Goal: Task Accomplishment & Management: Complete application form

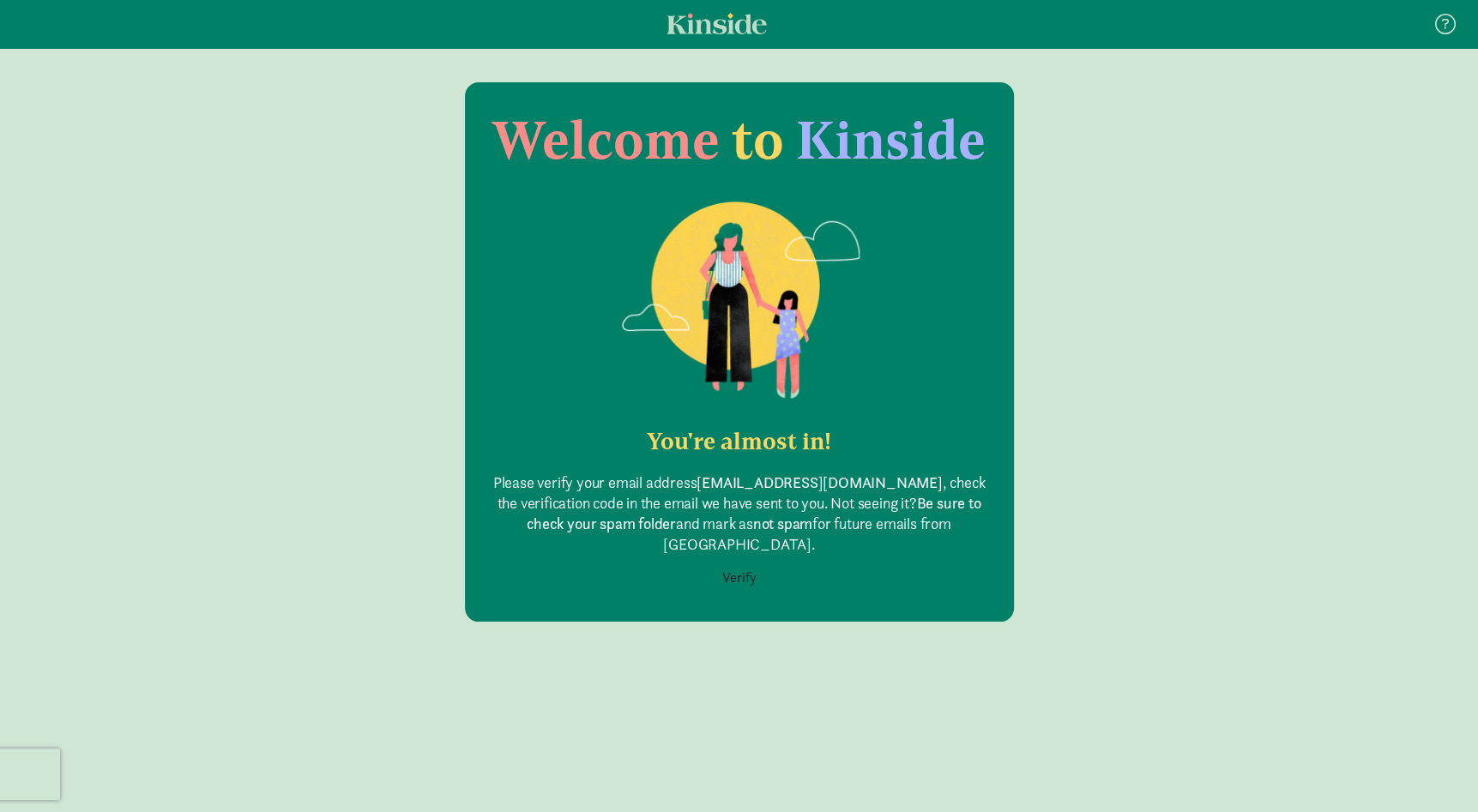
click at [737, 563] on button "Verify" at bounding box center [739, 578] width 56 height 33
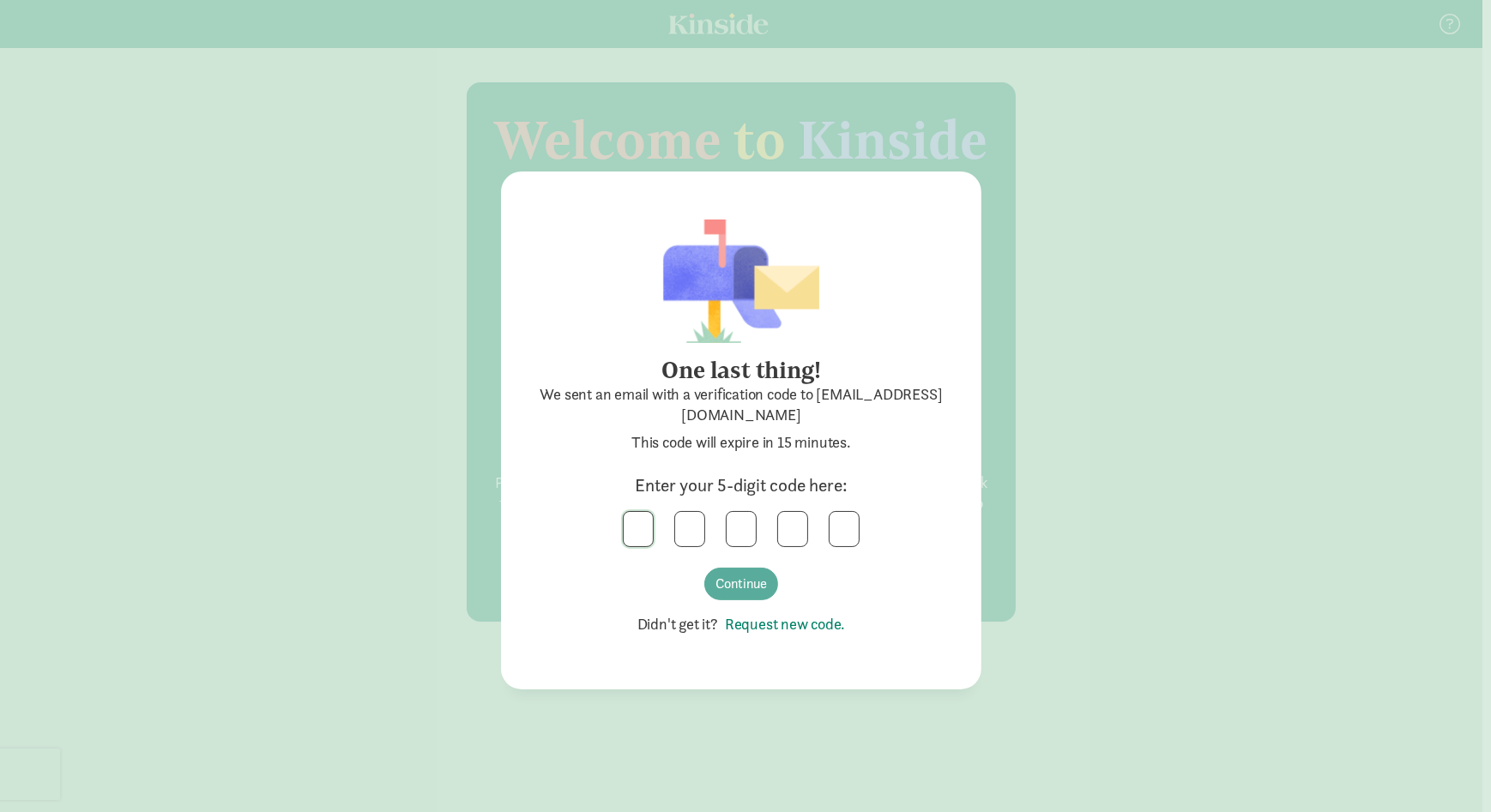
click at [635, 527] on input "text" at bounding box center [639, 529] width 29 height 35
click at [734, 580] on button "Continue" at bounding box center [740, 584] width 74 height 33
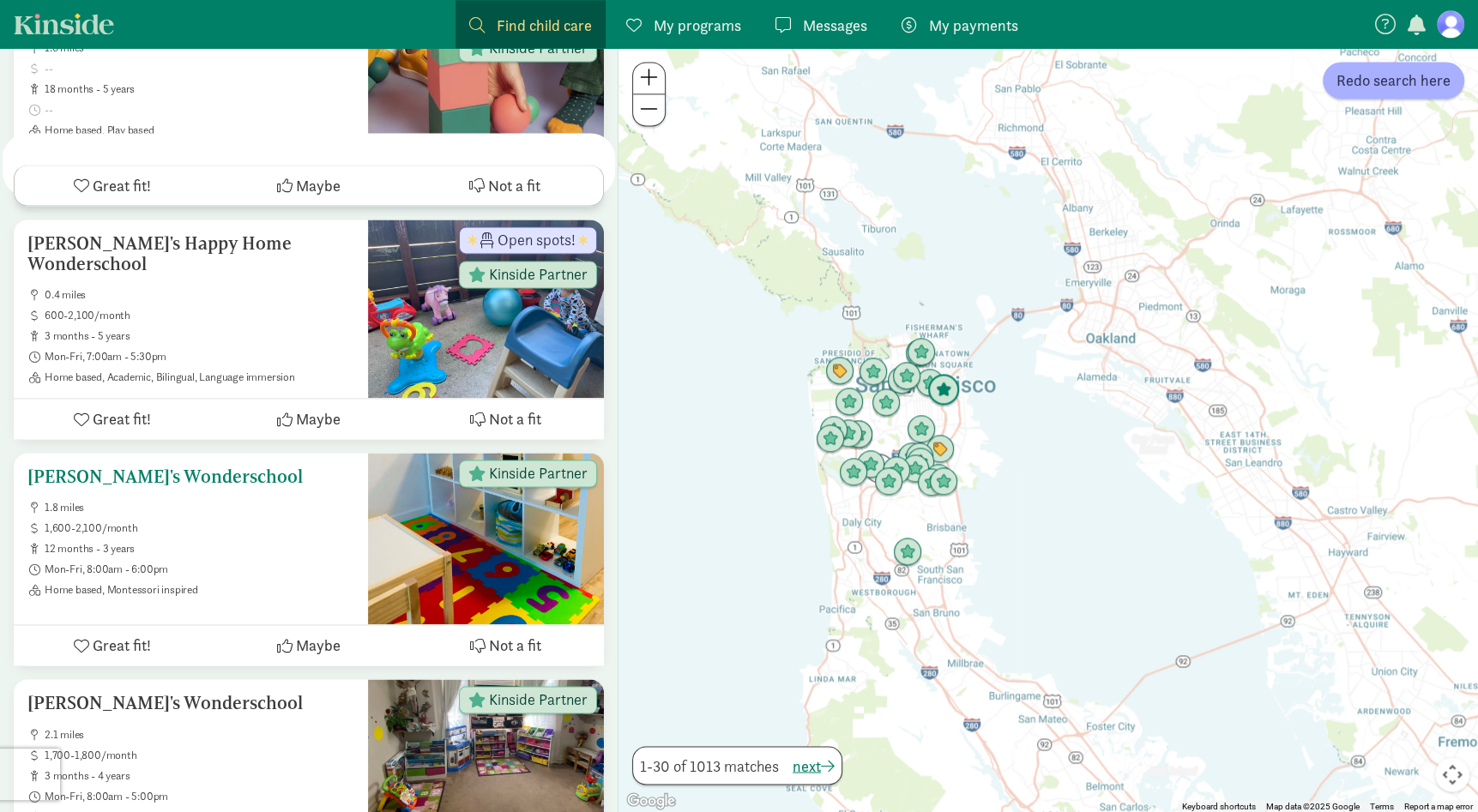
scroll to position [1800, 0]
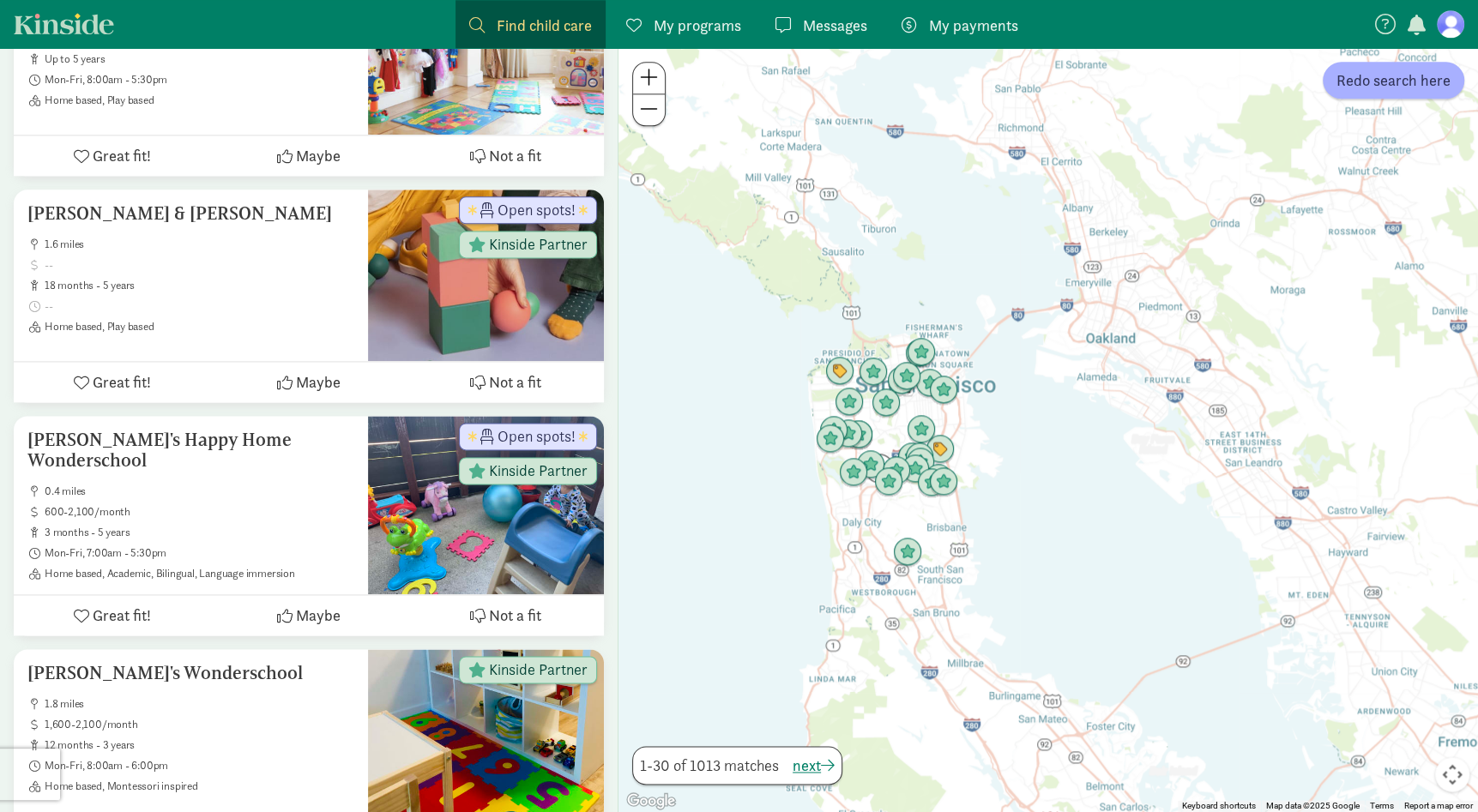
click at [547, 20] on span "Find child care" at bounding box center [544, 25] width 96 height 23
click at [477, 21] on span at bounding box center [477, 25] width 15 height 15
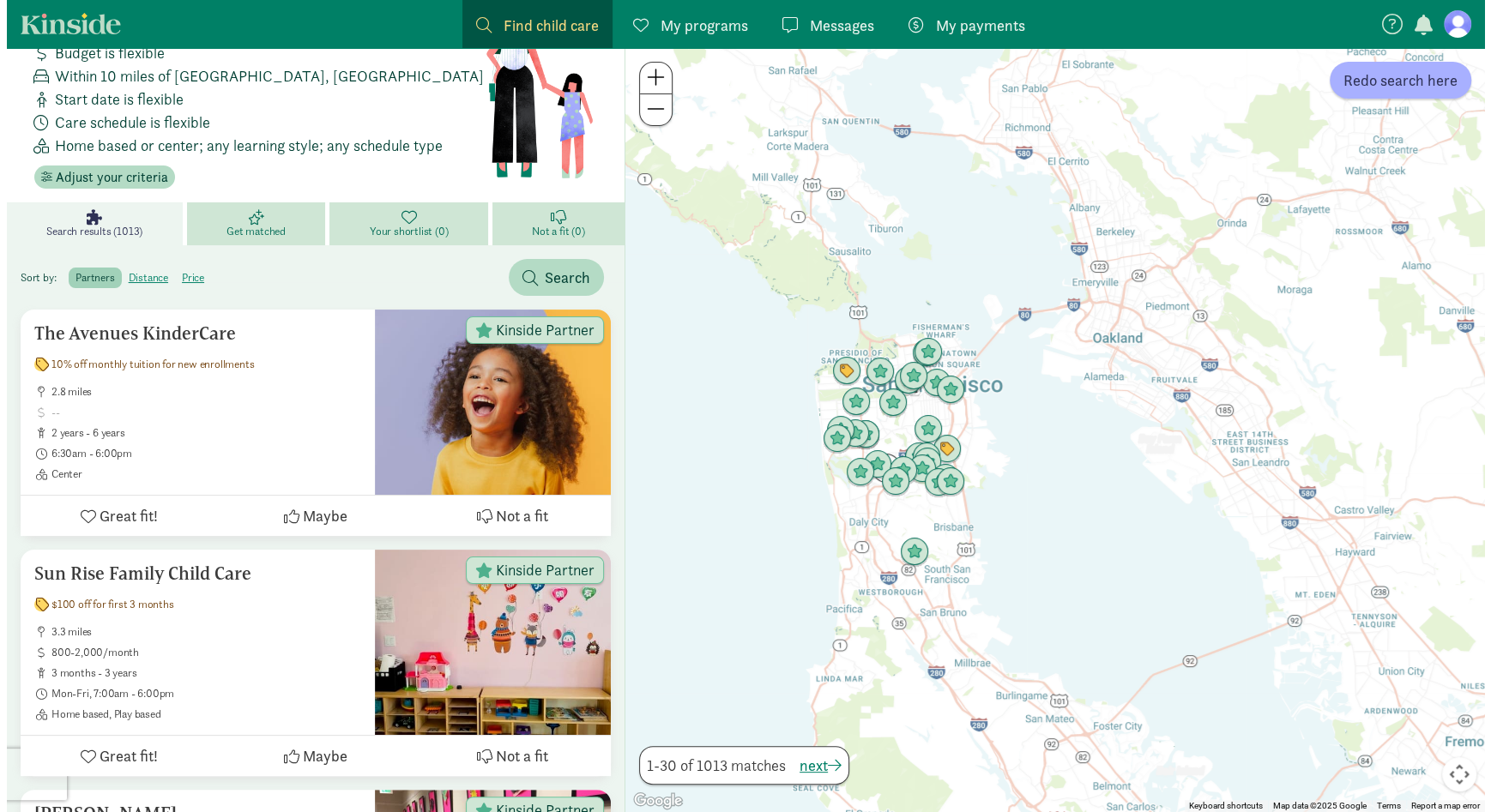
scroll to position [0, 0]
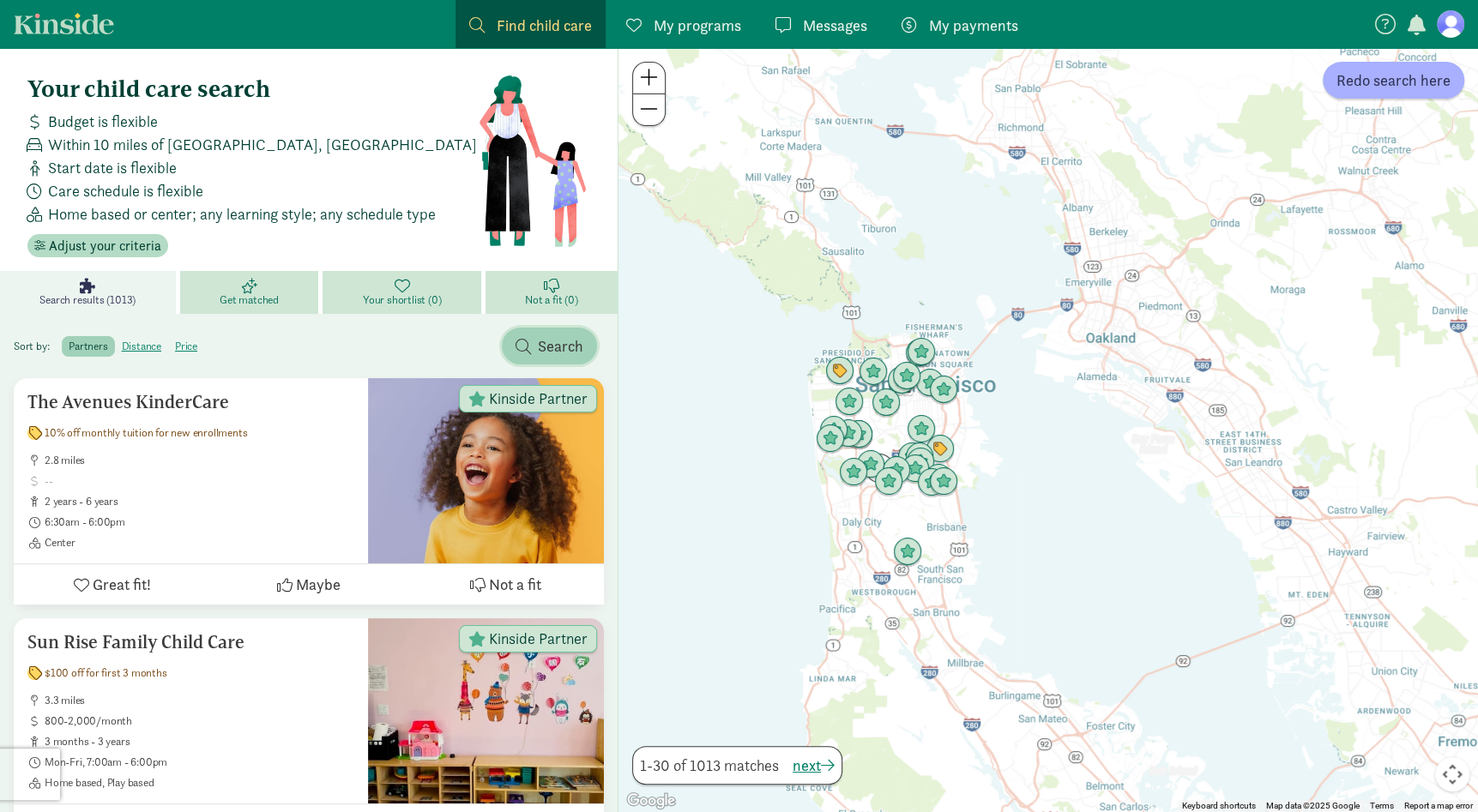
click at [527, 340] on span "button" at bounding box center [523, 346] width 15 height 15
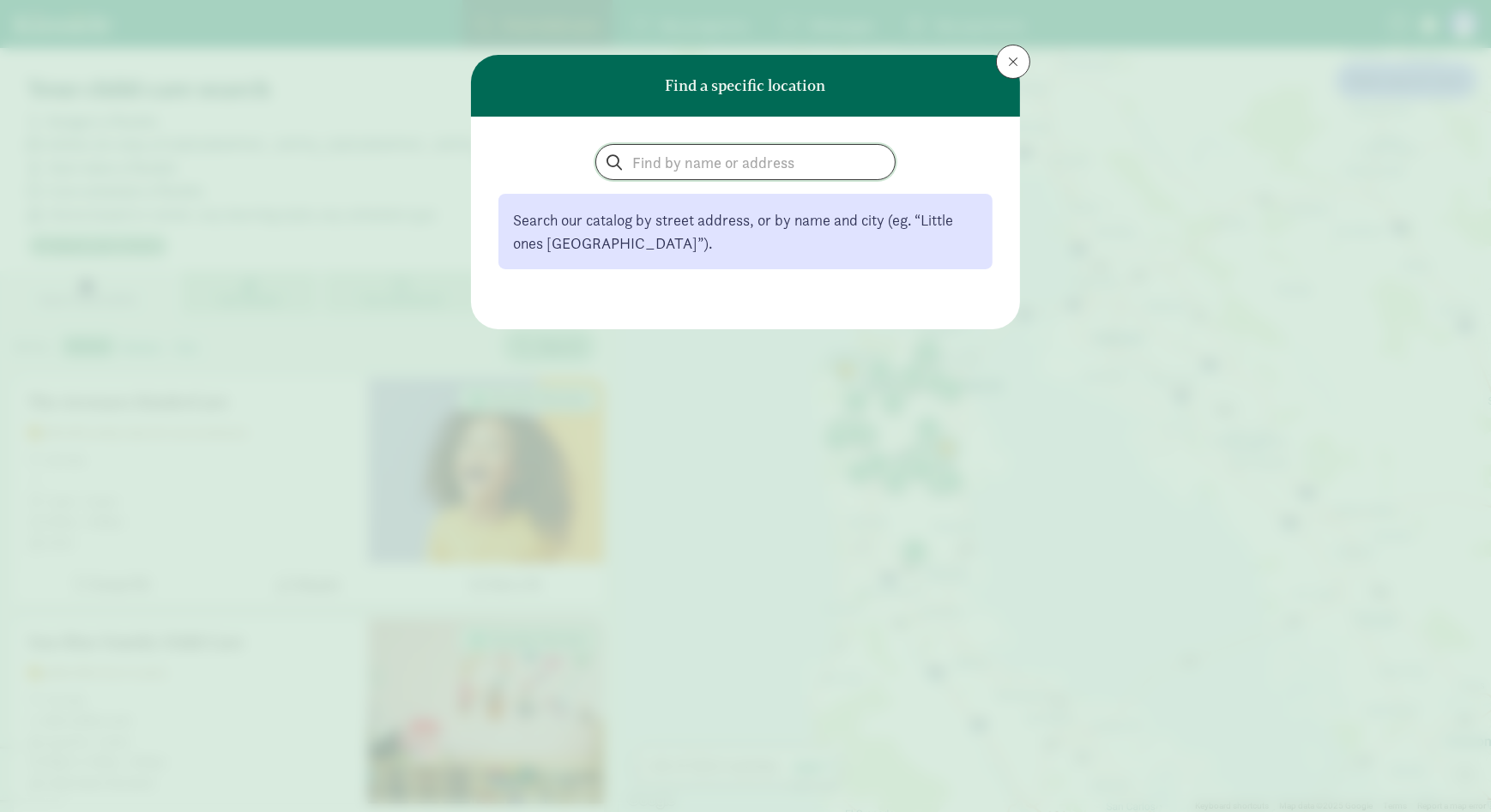
click at [671, 158] on input "search" at bounding box center [745, 162] width 298 height 35
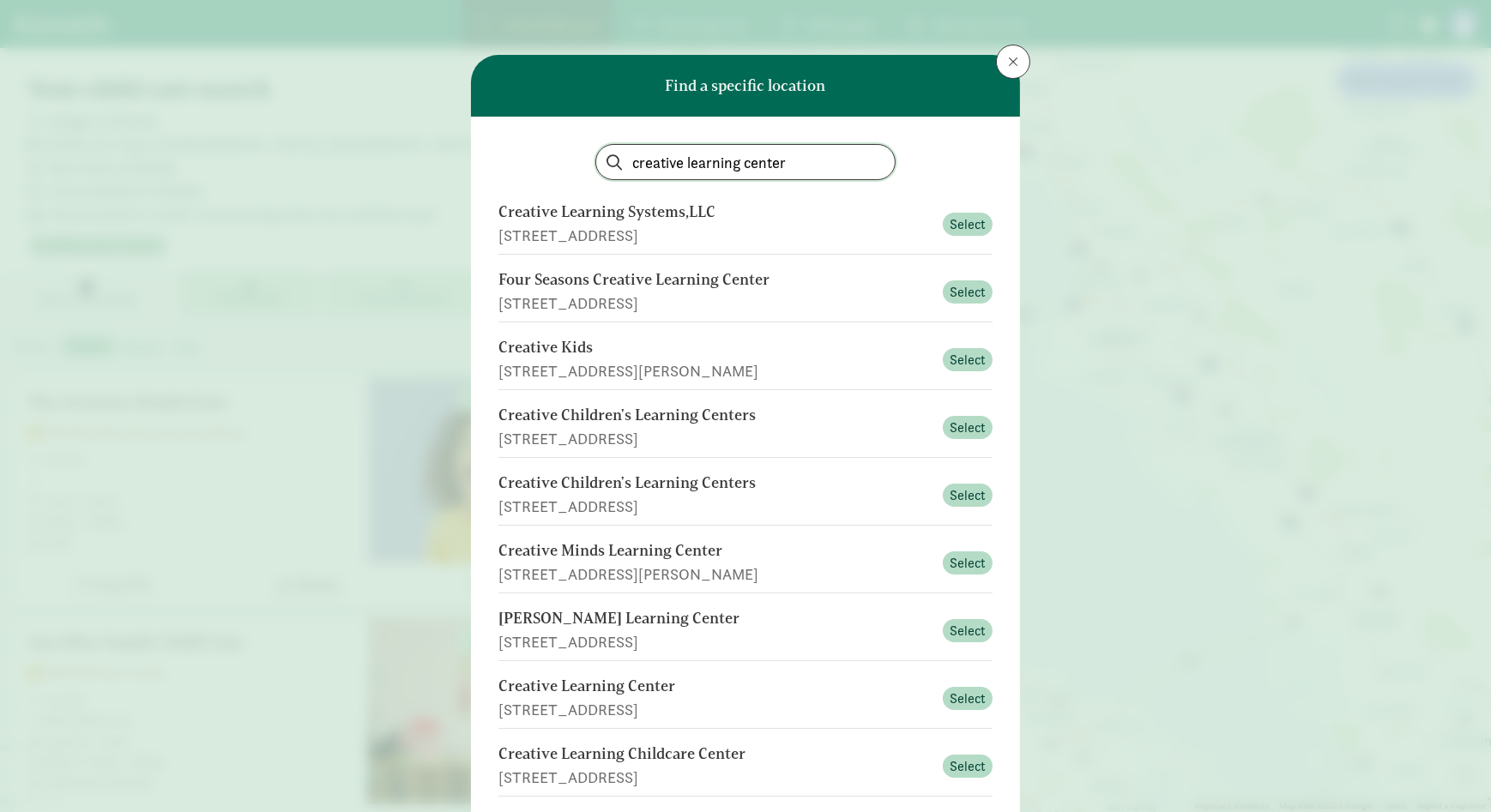
click at [782, 156] on input "creative learning center" at bounding box center [745, 162] width 298 height 35
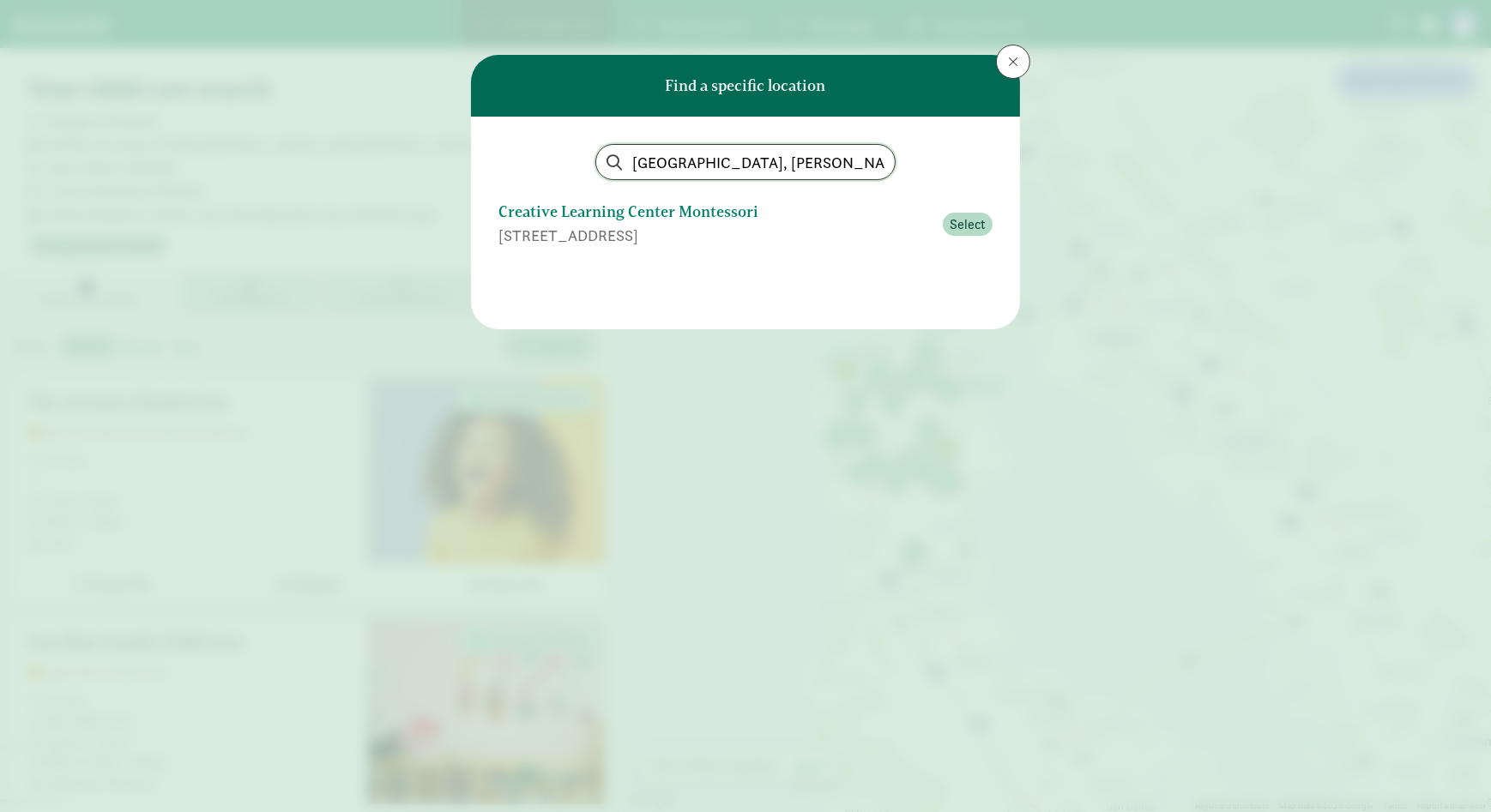
type input "creative learning center, mercer island"
click at [668, 219] on div "Creative Learning Center Montessori" at bounding box center [715, 212] width 434 height 23
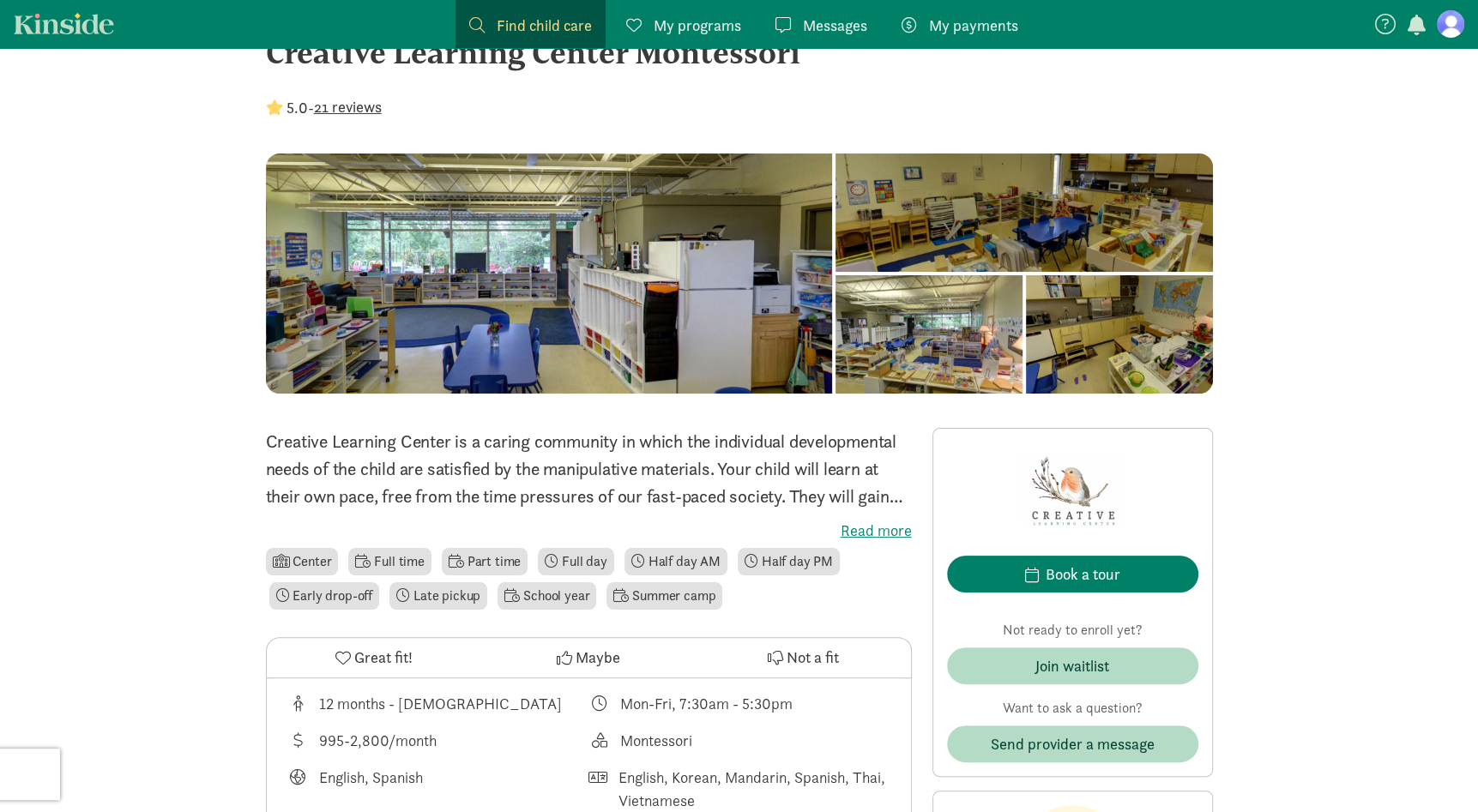
scroll to position [85, 0]
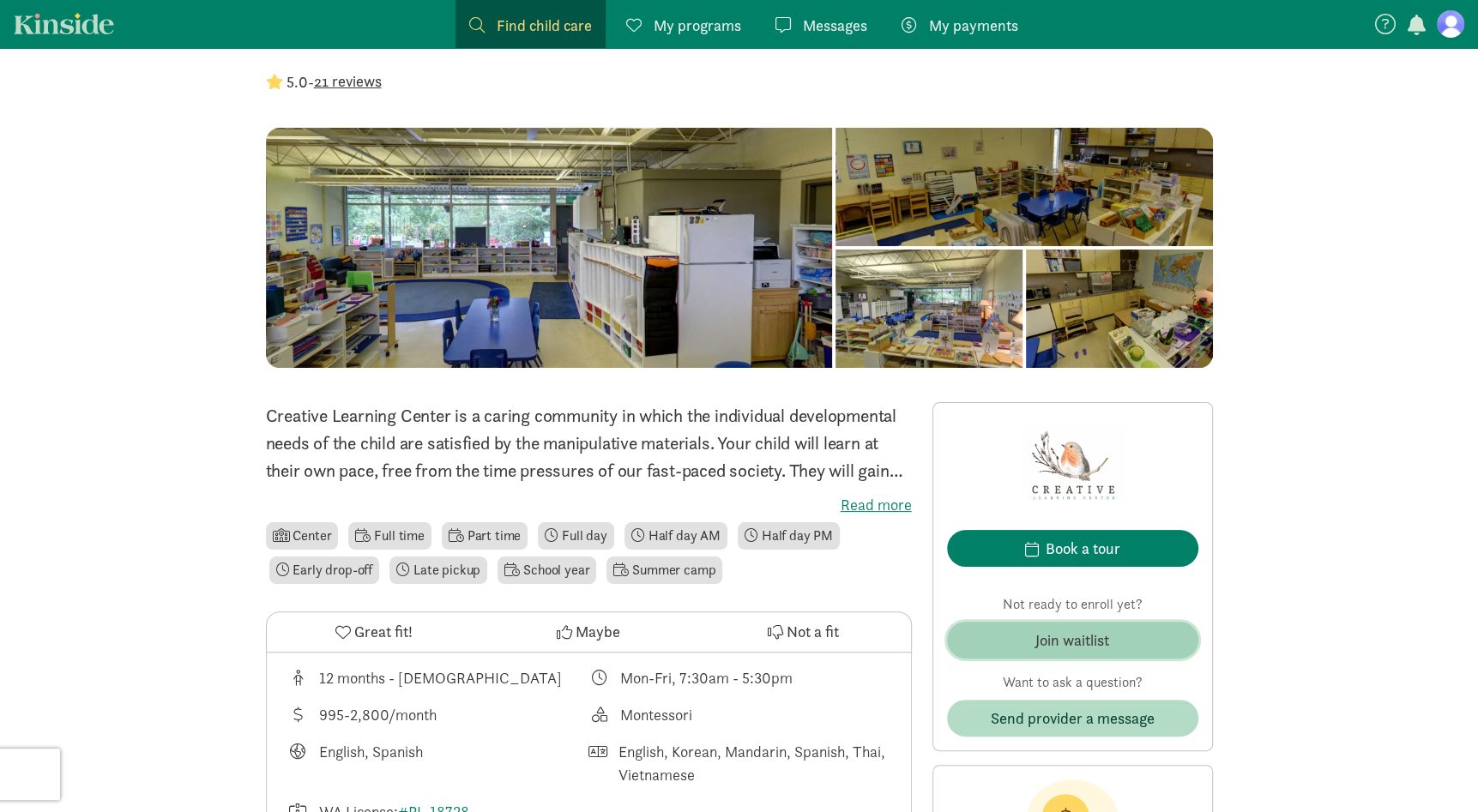
click at [1052, 640] on div "Join waitlist" at bounding box center [1071, 639] width 74 height 23
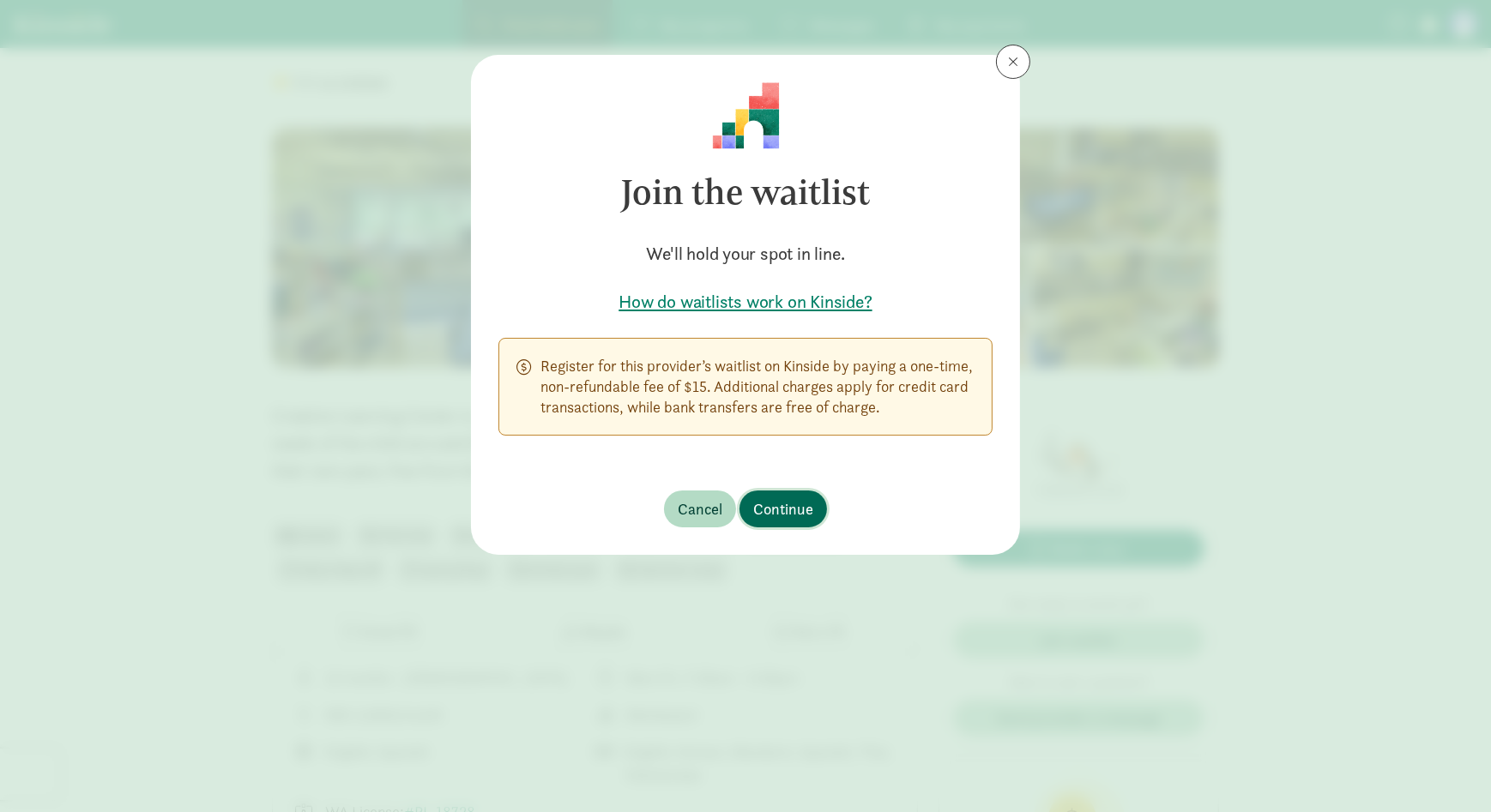
click at [791, 506] on span "Continue" at bounding box center [783, 508] width 60 height 23
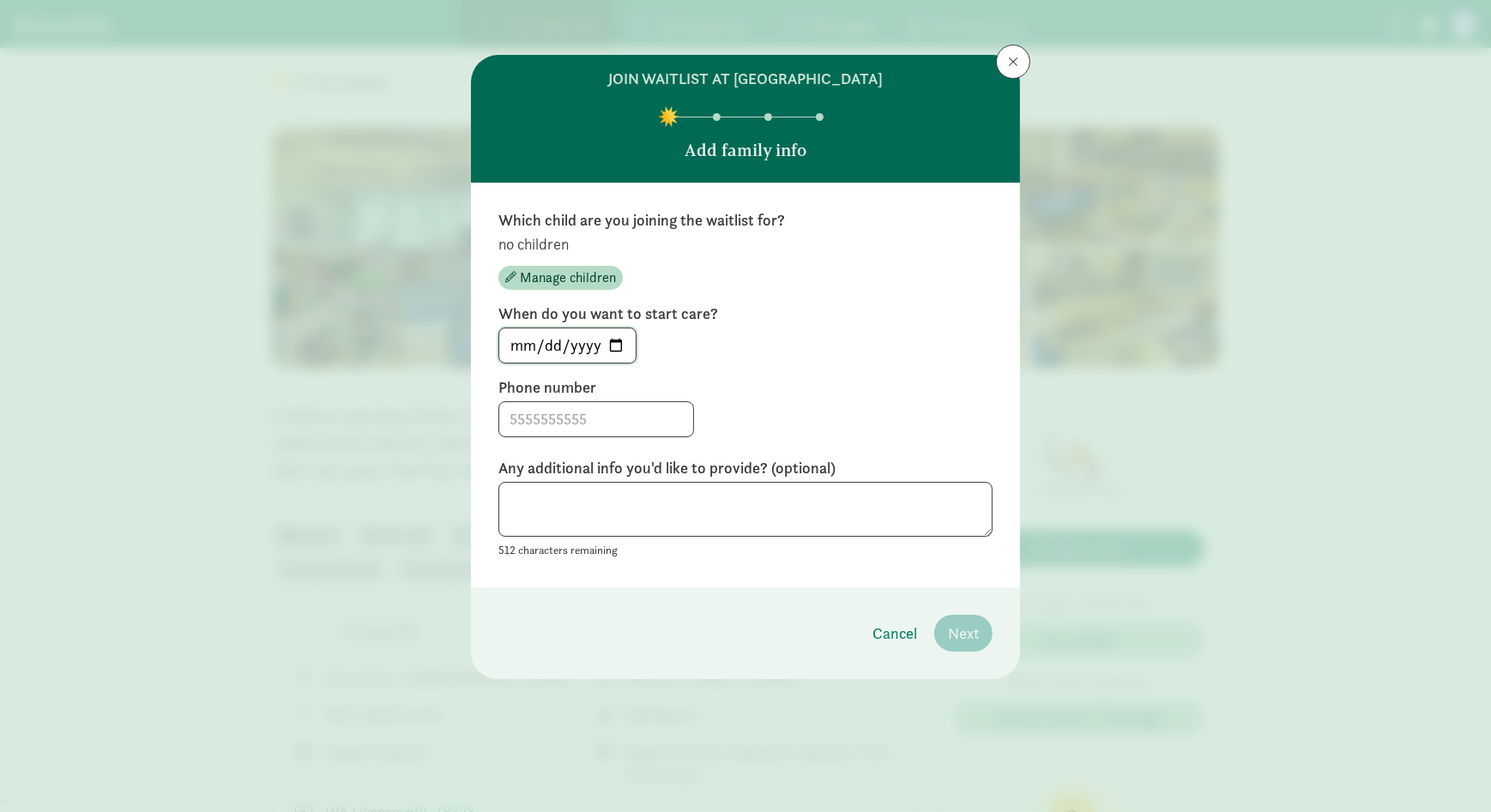
click at [616, 342] on input "[DATE]" at bounding box center [568, 346] width 136 height 35
type input "[DATE]"
click at [776, 377] on label "Phone number" at bounding box center [745, 387] width 494 height 21
click at [597, 422] on input at bounding box center [596, 419] width 194 height 35
type input "4252818085"
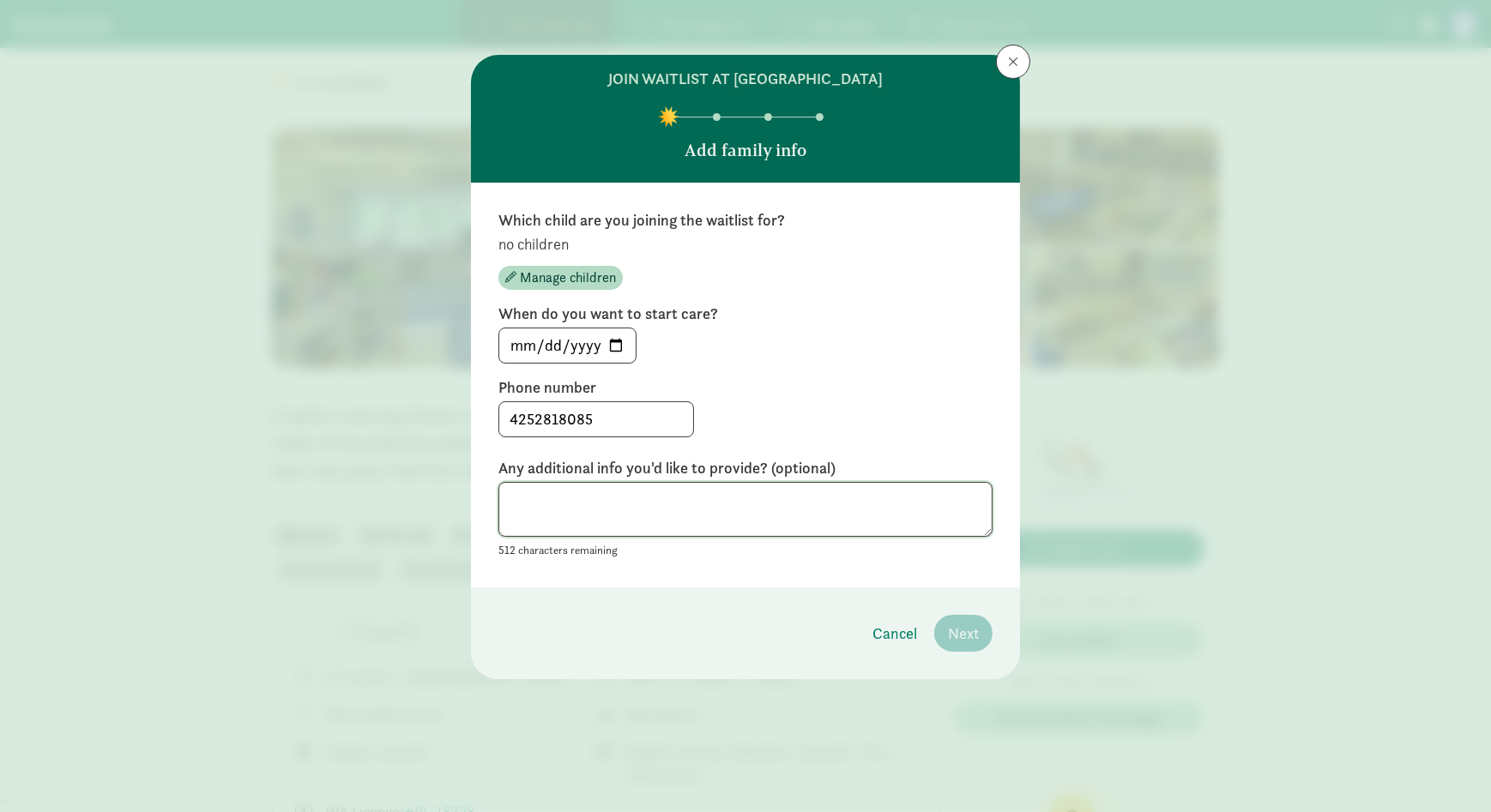
click at [585, 495] on textarea at bounding box center [745, 509] width 494 height 55
click at [703, 520] on textarea at bounding box center [745, 509] width 494 height 55
click at [584, 273] on span "Manage children" at bounding box center [569, 277] width 96 height 21
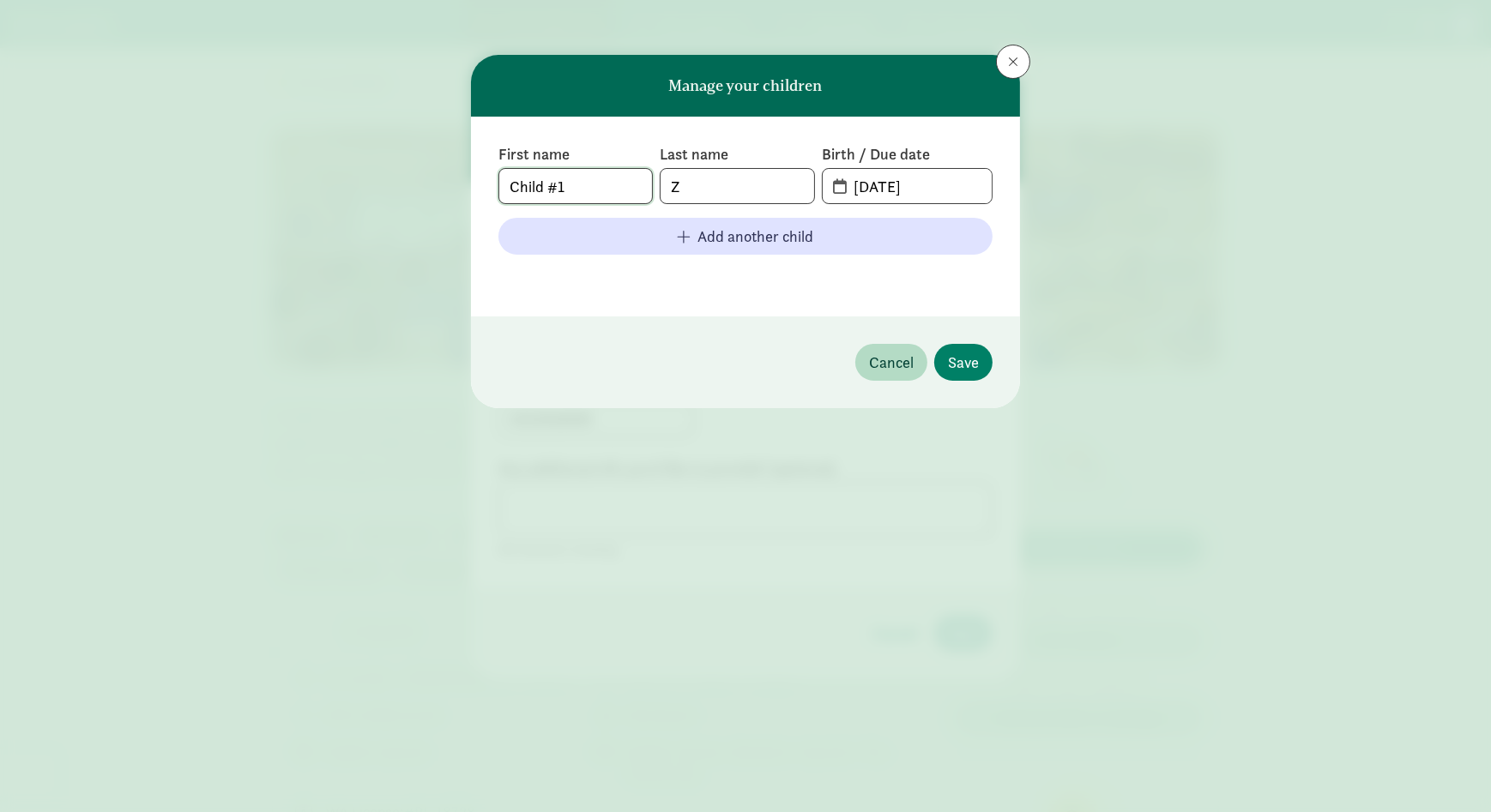
drag, startPoint x: 615, startPoint y: 186, endPoint x: 456, endPoint y: 203, distance: 159.9
click at [456, 203] on div "Manage your children First name Child #1 Last name Z Birth / Due date [DATE] Ad…" at bounding box center [745, 406] width 1491 height 812
type input "[PERSON_NAME]"
click at [771, 185] on input "Z" at bounding box center [737, 186] width 153 height 35
type input "[PERSON_NAME]"
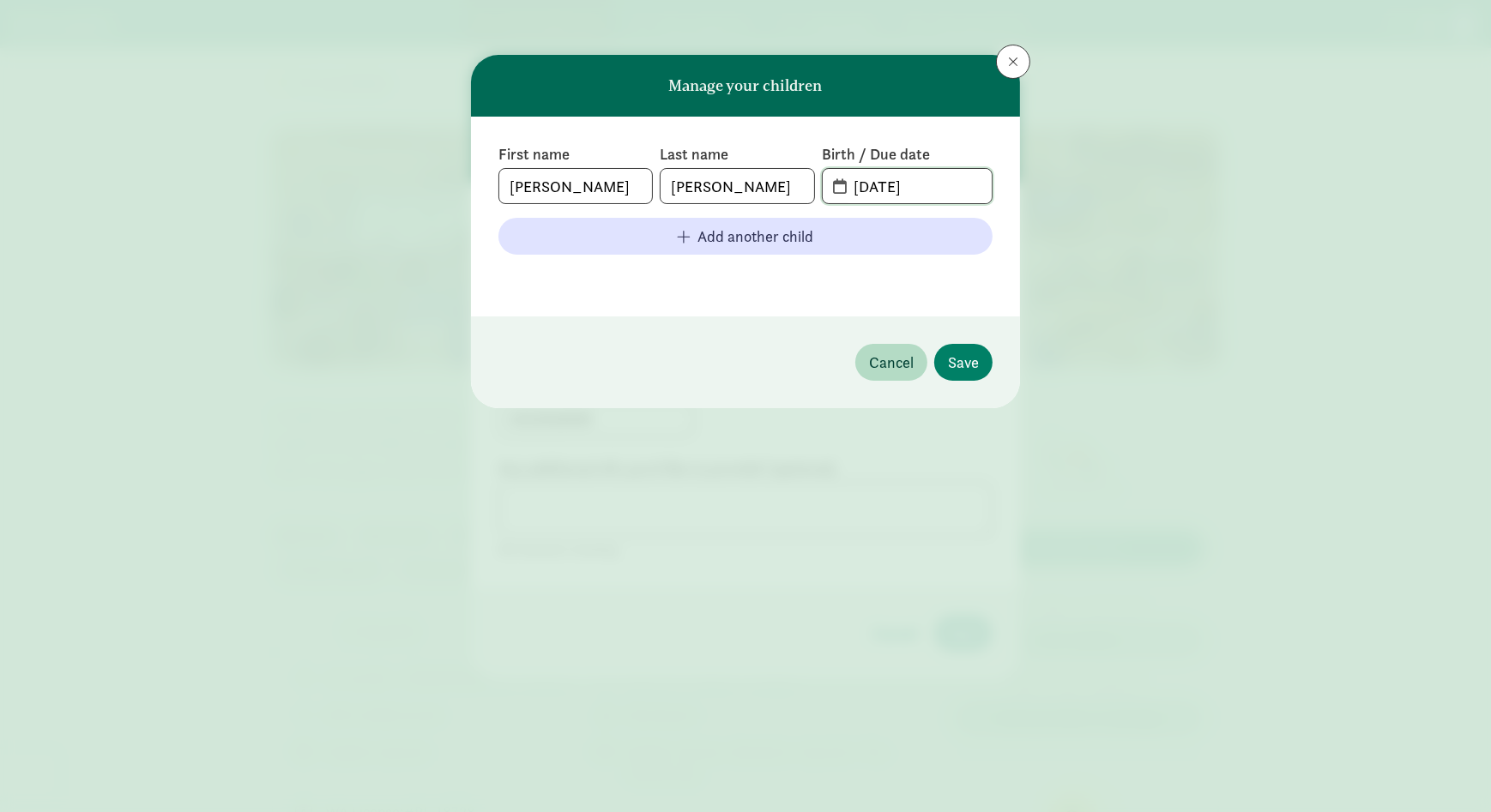
click at [882, 180] on input "[DATE]" at bounding box center [917, 186] width 148 height 35
click at [892, 188] on input "[DATE]" at bounding box center [917, 186] width 148 height 35
click at [934, 189] on input "[DATE]" at bounding box center [917, 186] width 148 height 35
type input "[DATE]"
click at [957, 361] on span "Save" at bounding box center [963, 362] width 31 height 23
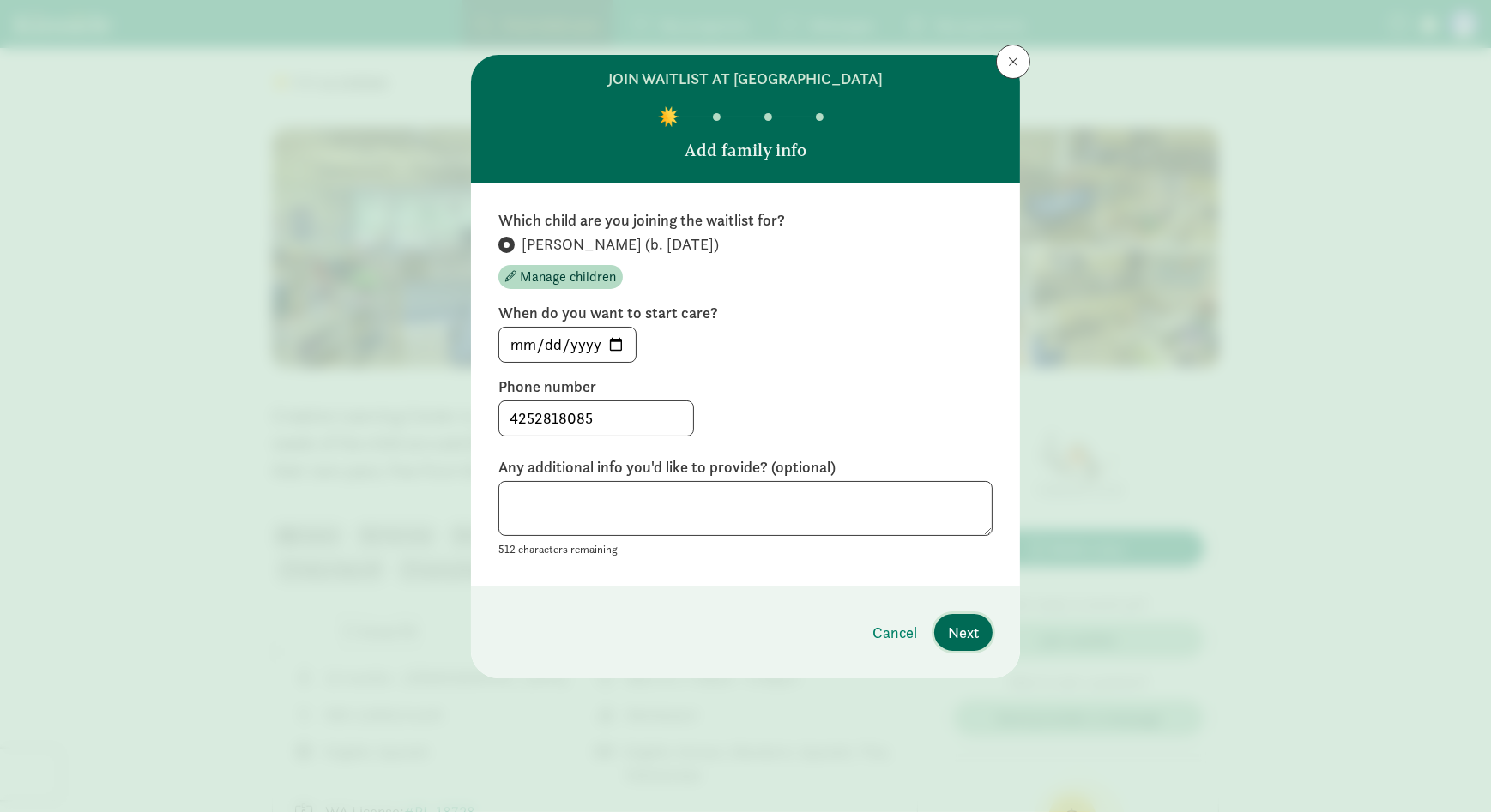
click at [981, 632] on button "Next" at bounding box center [963, 632] width 58 height 37
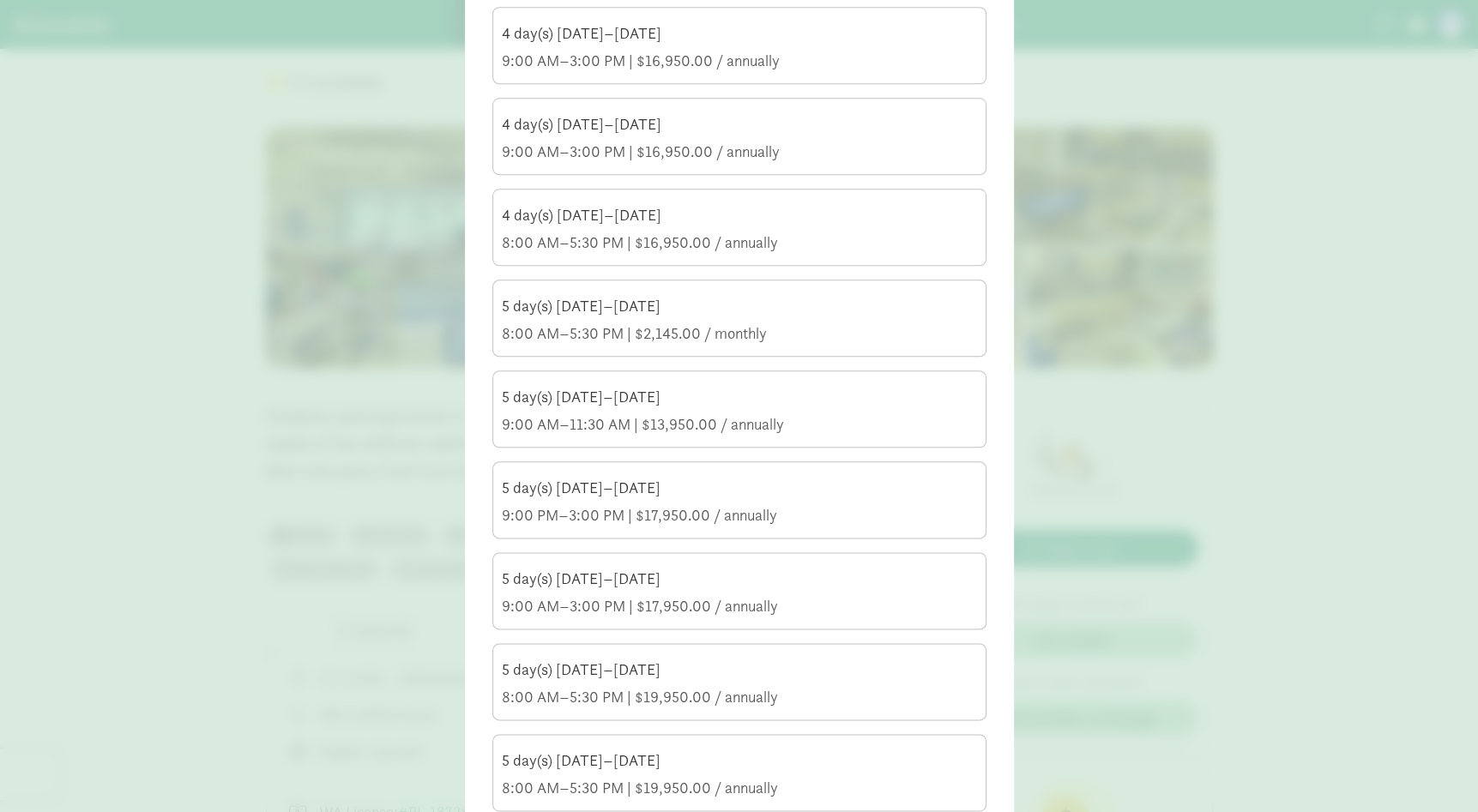
scroll to position [1544, 0]
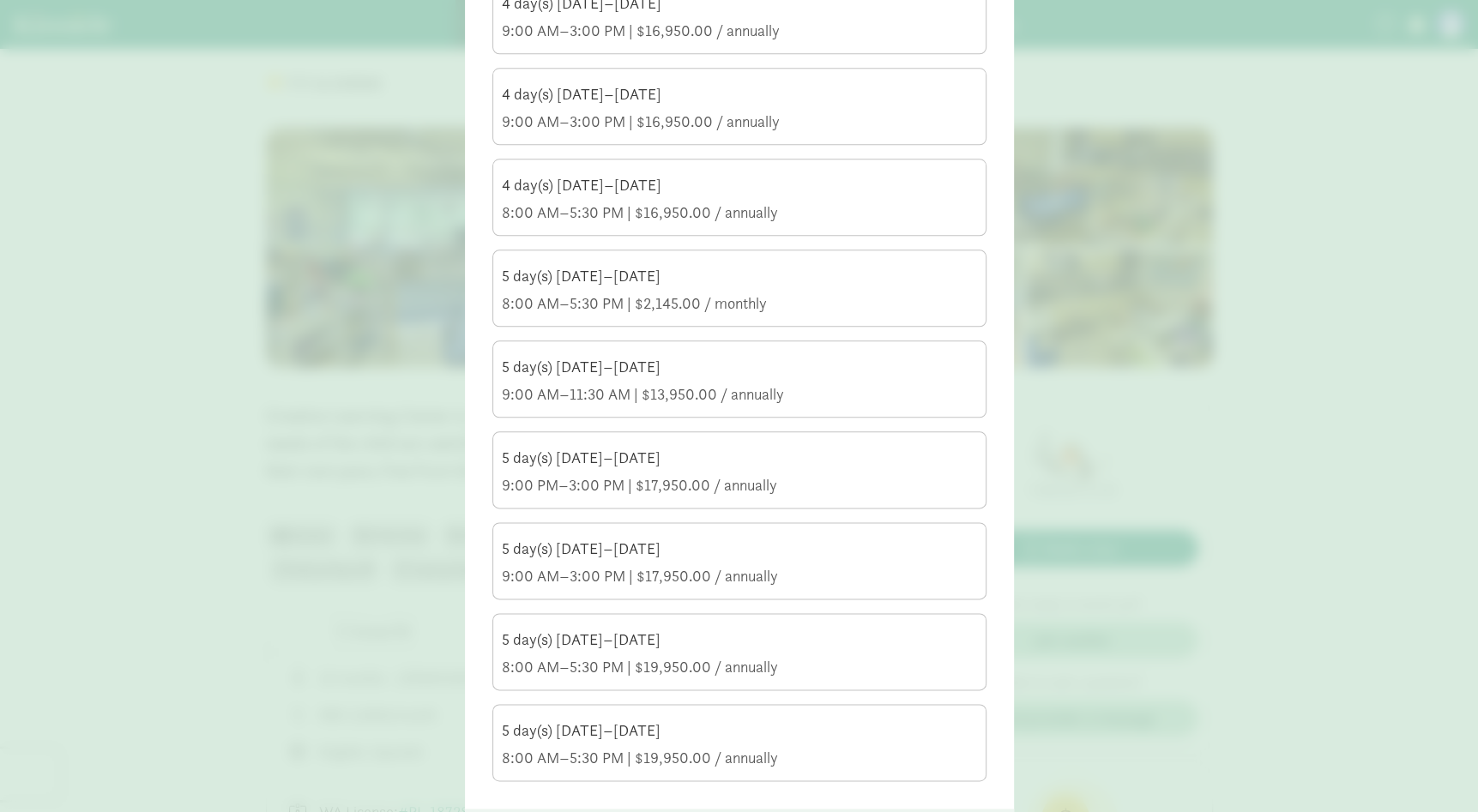
click at [588, 643] on div "5 day(s) [DATE]–[DATE]" at bounding box center [739, 639] width 475 height 21
click at [0, 0] on input "5 day(s) [DATE]–[DATE] 8:00 AM–5:30 PM | $19,950.00 / annually" at bounding box center [0, 0] width 0 height 0
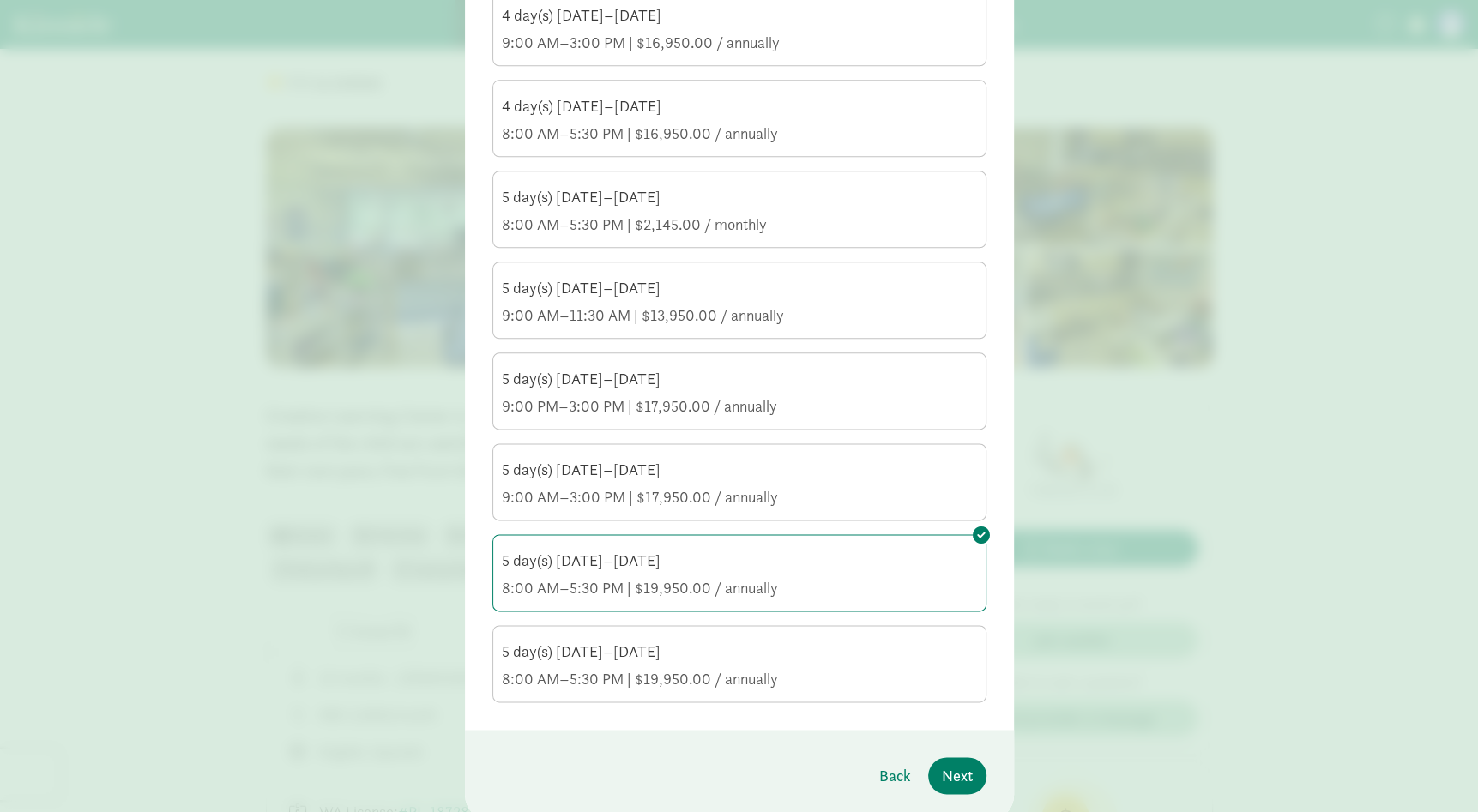
scroll to position [1681, 0]
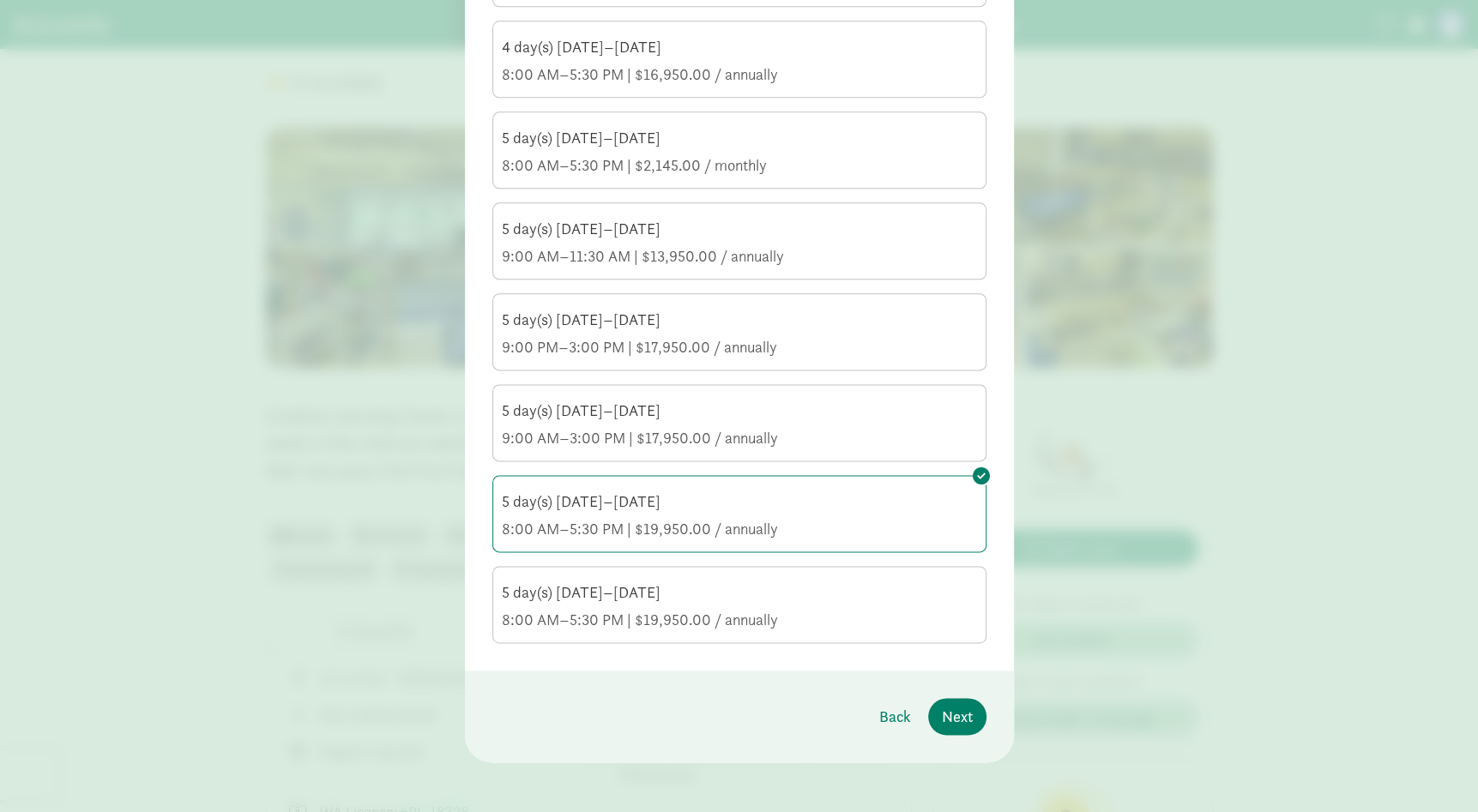
click at [636, 72] on div "8:00 AM–5:30 PM | $16,950.00 / annually" at bounding box center [739, 75] width 475 height 21
click at [0, 0] on input "4 day(s) [DATE]–[DATE] 8:00 AM–5:30 PM | $16,950.00 / annually" at bounding box center [0, 0] width 0 height 0
click at [746, 528] on div "8:00 AM–5:30 PM | $19,950.00 / annually" at bounding box center [739, 529] width 475 height 21
click at [0, 0] on input "5 day(s) [DATE]–[DATE] 8:00 AM–5:30 PM | $19,950.00 / annually" at bounding box center [0, 0] width 0 height 0
click at [555, 509] on div "5 day(s) [DATE]–[DATE] 8:00 AM–5:30 PM | $19,950.00 / annually" at bounding box center [739, 515] width 475 height 48
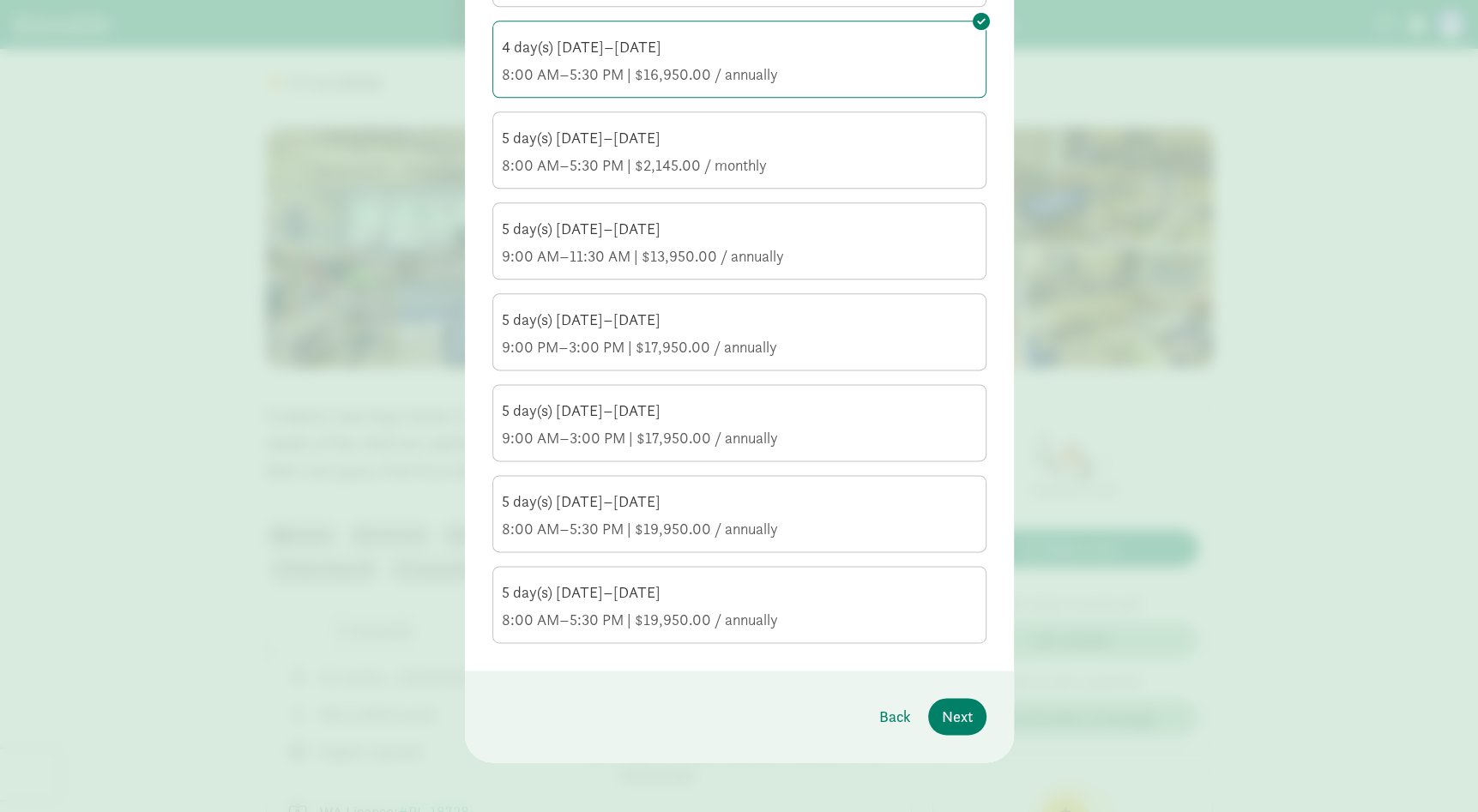
click at [0, 0] on input "5 day(s) [DATE]–[DATE] 8:00 AM–5:30 PM | $19,950.00 / annually" at bounding box center [0, 0] width 0 height 0
click at [943, 707] on span "Next" at bounding box center [958, 716] width 31 height 23
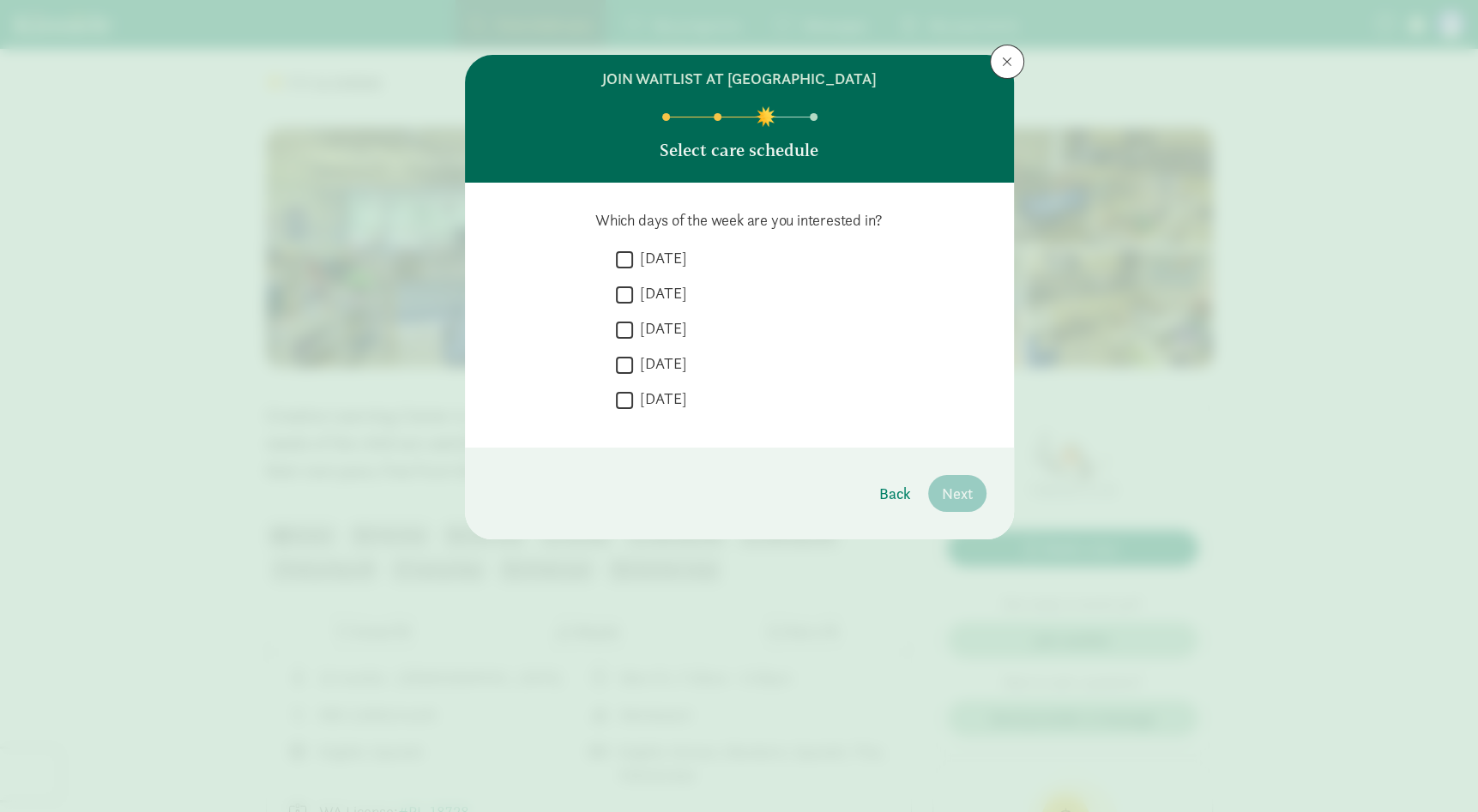
click at [631, 256] on input "[DATE]" at bounding box center [624, 259] width 17 height 23
checkbox input "true"
click at [618, 289] on input "[DATE]" at bounding box center [624, 294] width 17 height 23
checkbox input "true"
click at [625, 366] on input "[DATE]" at bounding box center [624, 365] width 17 height 23
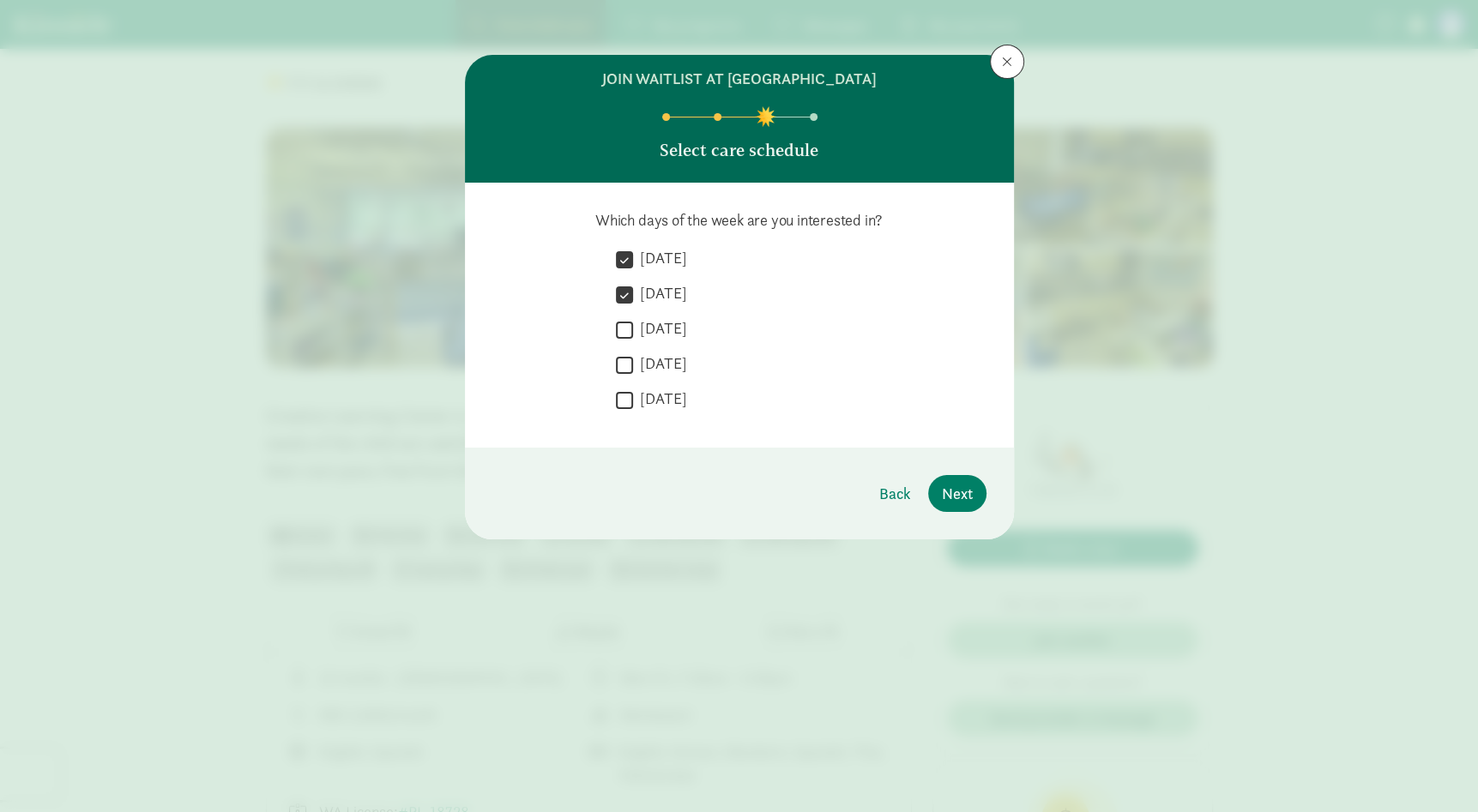
checkbox input "true"
click at [619, 392] on input "[DATE]" at bounding box center [624, 399] width 17 height 23
checkbox input "true"
click at [633, 324] on label "[DATE]" at bounding box center [659, 328] width 54 height 21
click at [632, 324] on input "[DATE]" at bounding box center [624, 329] width 17 height 23
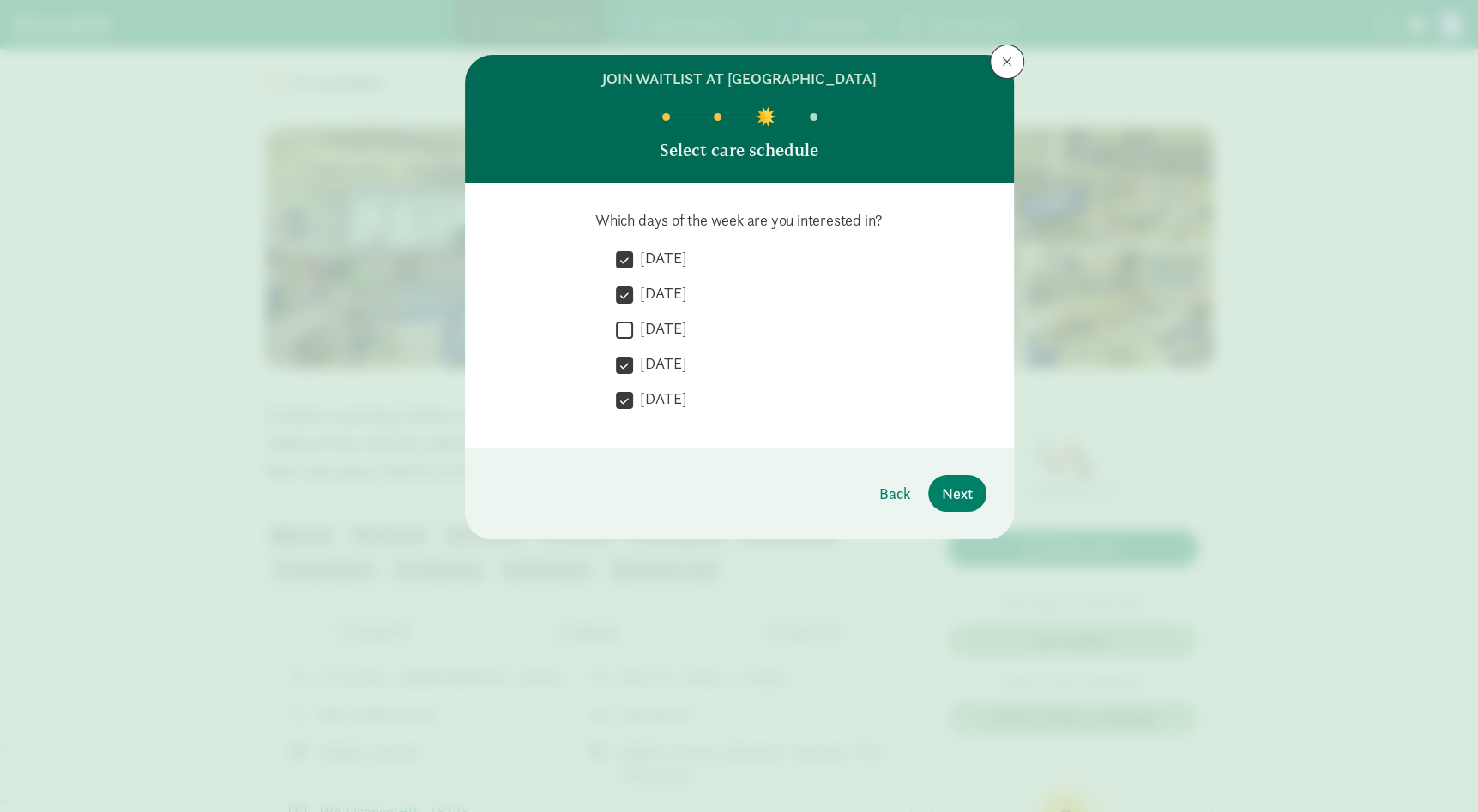
checkbox input "true"
click at [948, 494] on span "Next" at bounding box center [958, 493] width 31 height 23
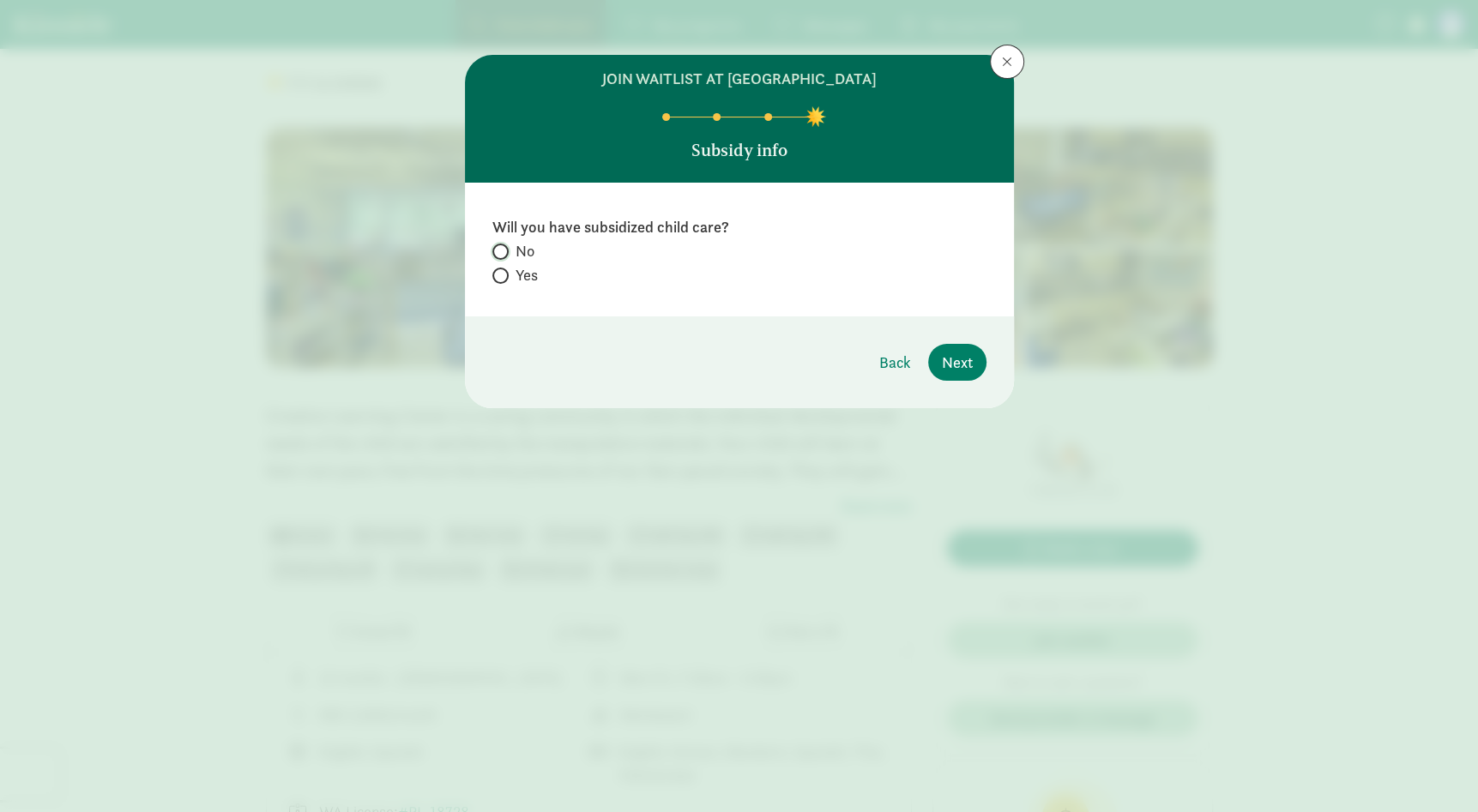
click at [499, 251] on input "No" at bounding box center [498, 252] width 11 height 11
radio input "true"
click at [960, 364] on span "Next" at bounding box center [958, 362] width 31 height 23
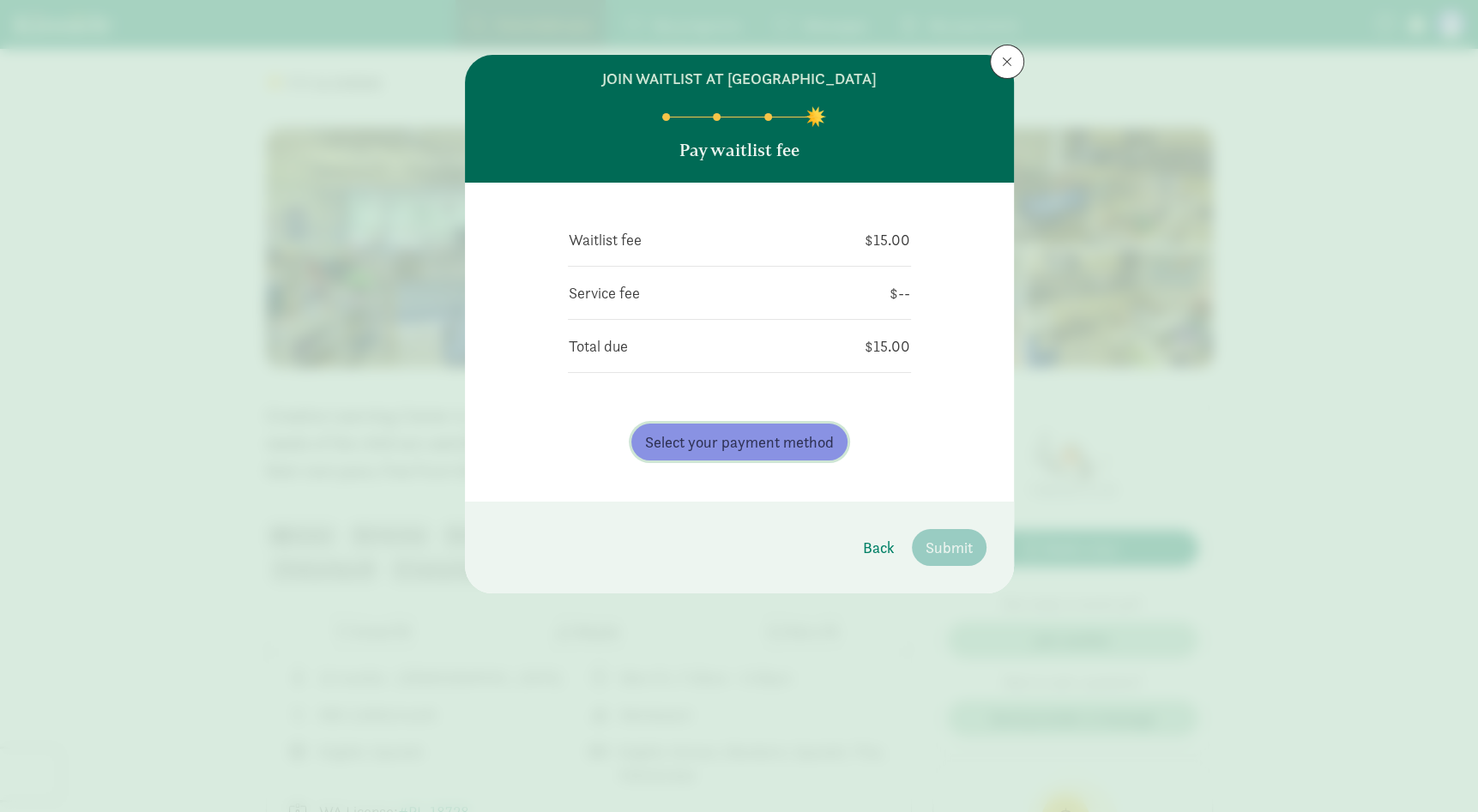
click at [788, 445] on span "Select your payment method" at bounding box center [739, 441] width 188 height 23
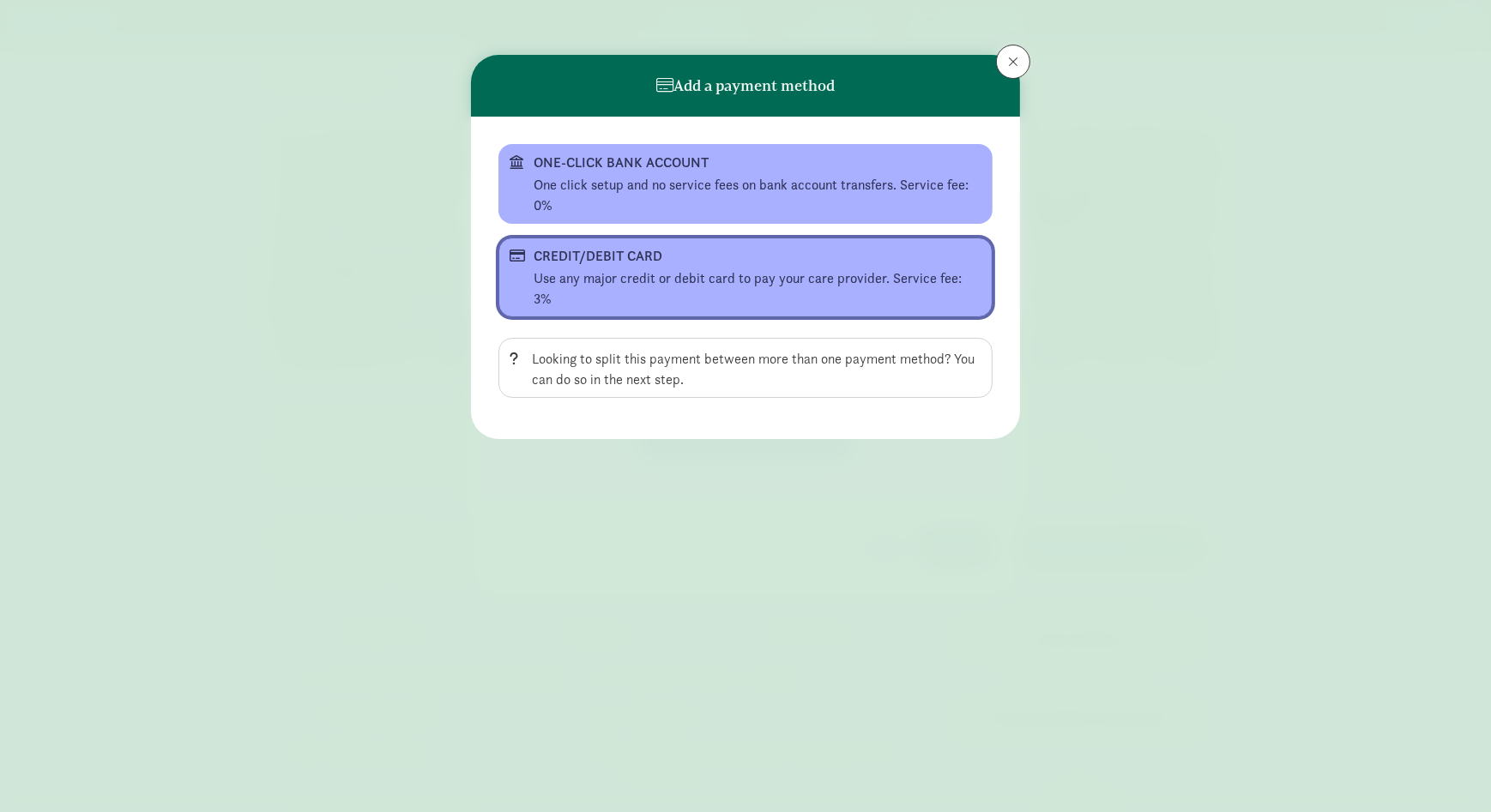
click at [654, 275] on div "Use any major credit or debit card to pay your care provider. Service fee: 3%" at bounding box center [758, 288] width 448 height 41
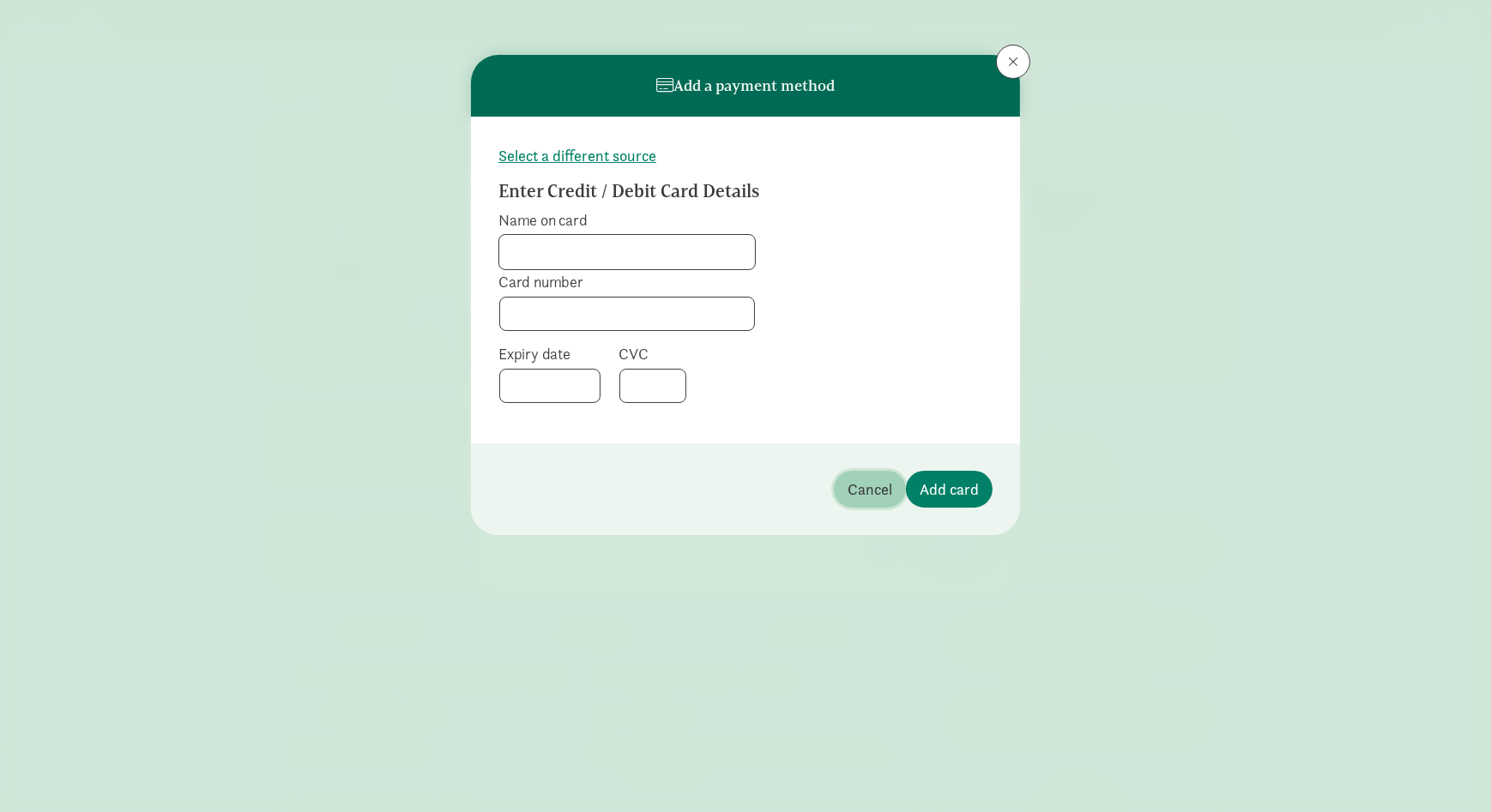
click at [860, 479] on span "Cancel" at bounding box center [870, 488] width 45 height 23
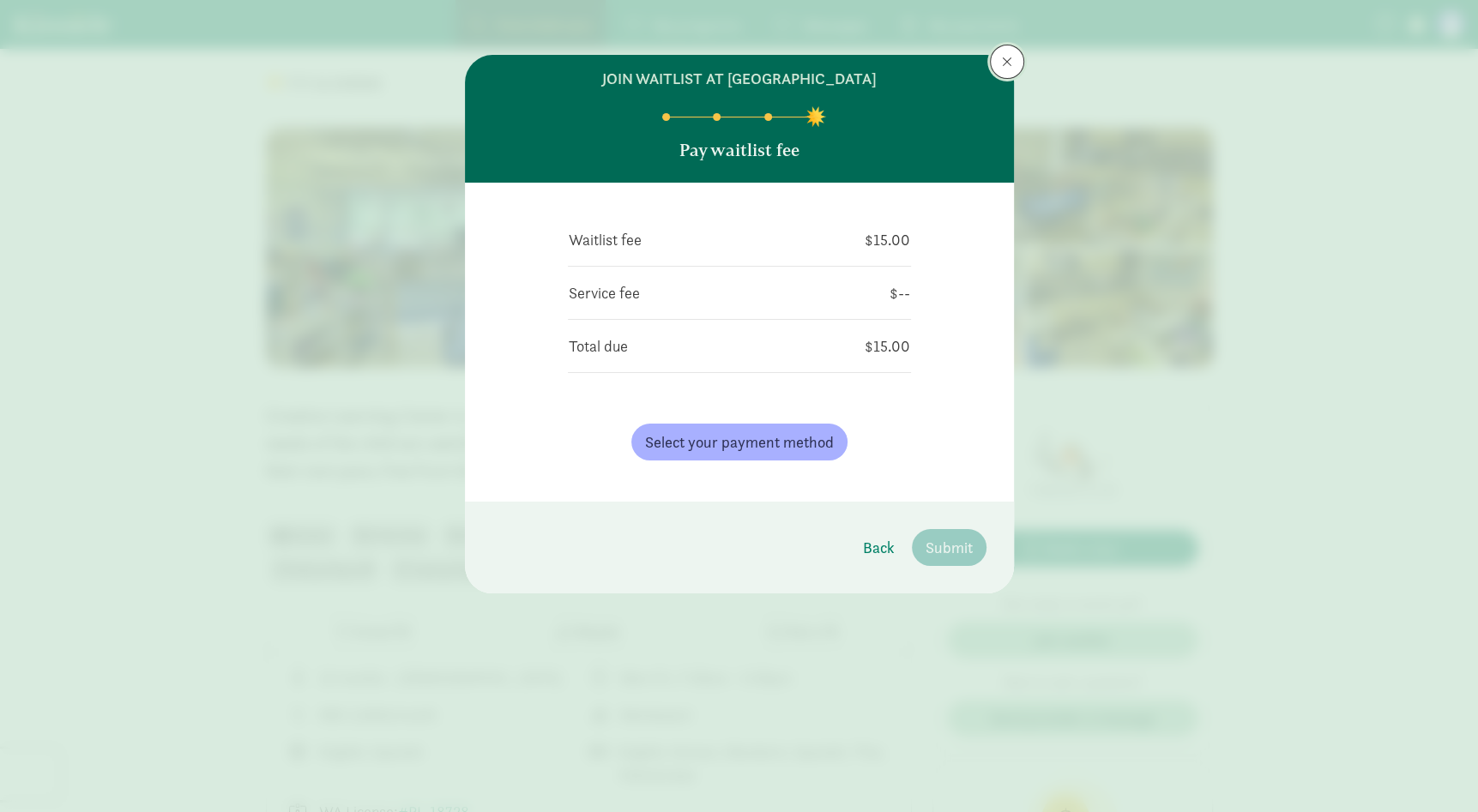
click at [1006, 68] on span at bounding box center [1007, 61] width 10 height 14
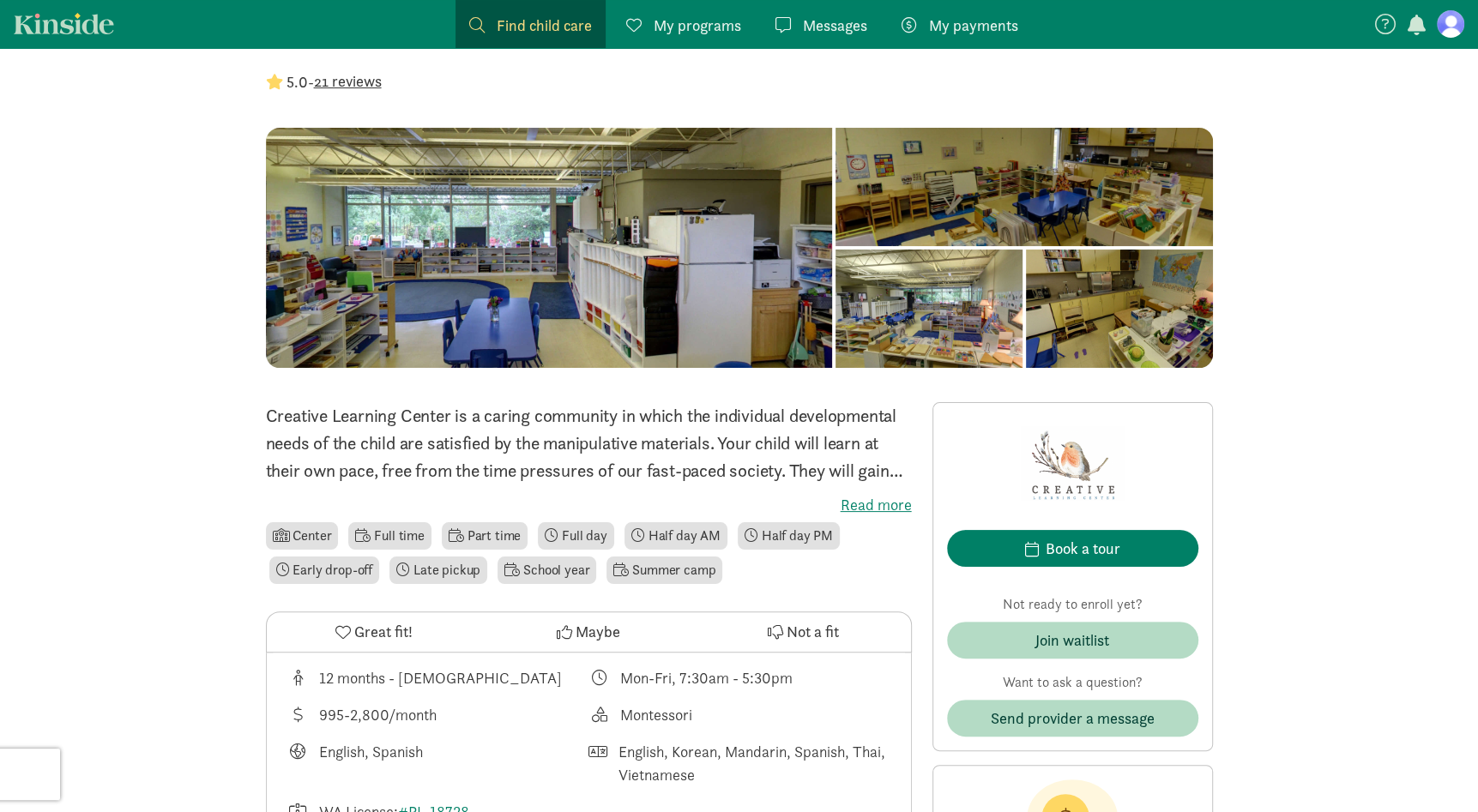
scroll to position [429, 0]
